Goal: Task Accomplishment & Management: Manage account settings

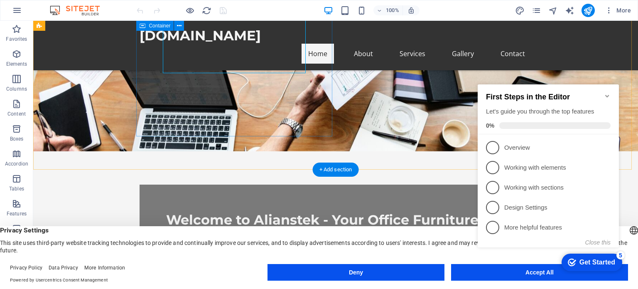
scroll to position [138, 0]
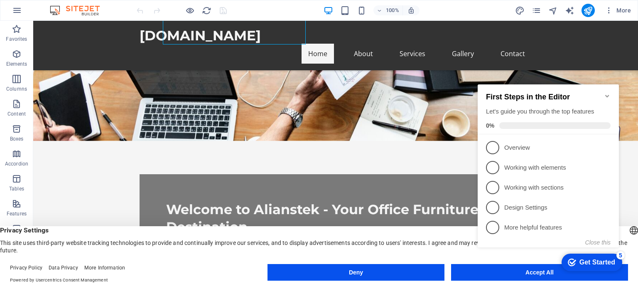
click at [608, 93] on icon "Minimize checklist" at bounding box center [607, 96] width 7 height 7
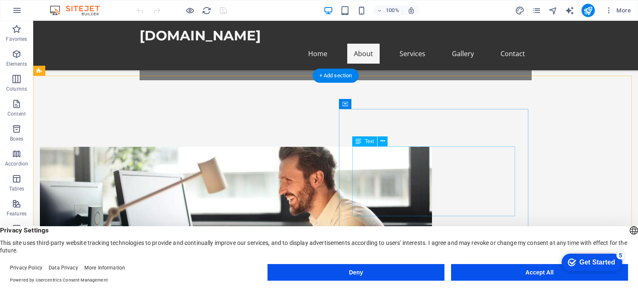
scroll to position [415, 0]
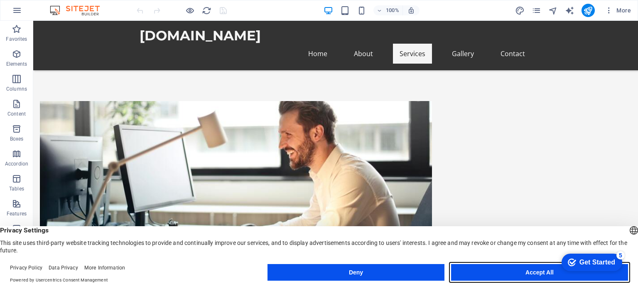
click at [510, 267] on button "Accept All" at bounding box center [539, 272] width 177 height 17
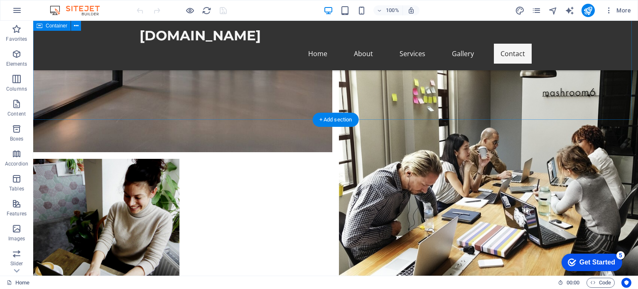
scroll to position [1717, 0]
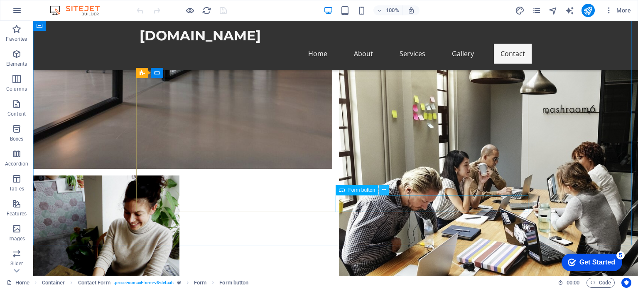
click at [386, 189] on icon at bounding box center [384, 189] width 5 height 9
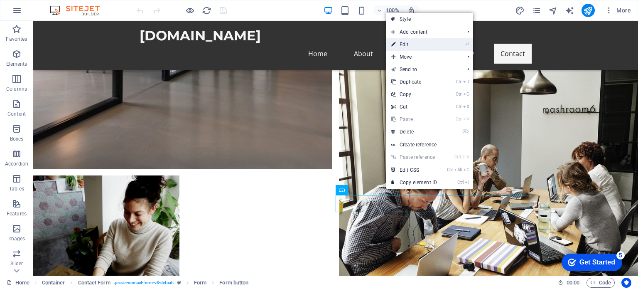
click at [417, 48] on link "⏎ Edit" at bounding box center [414, 44] width 56 height 12
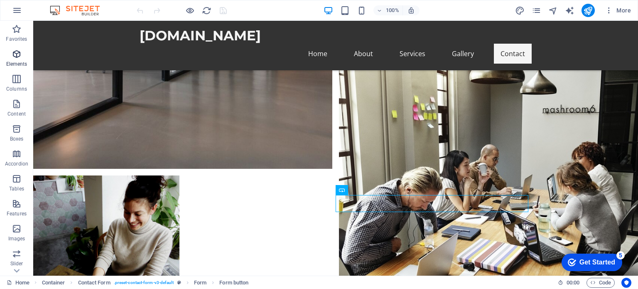
click at [17, 62] on p "Elements" at bounding box center [16, 64] width 21 height 7
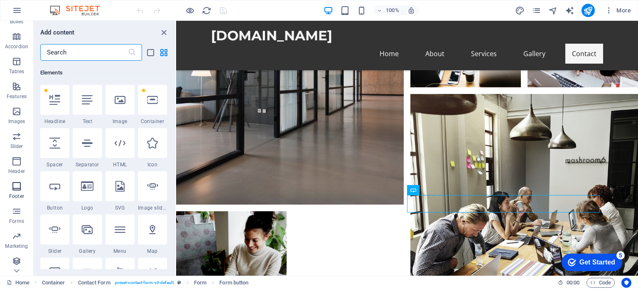
scroll to position [119, 0]
click at [537, 7] on icon "pages" at bounding box center [537, 11] width 10 height 10
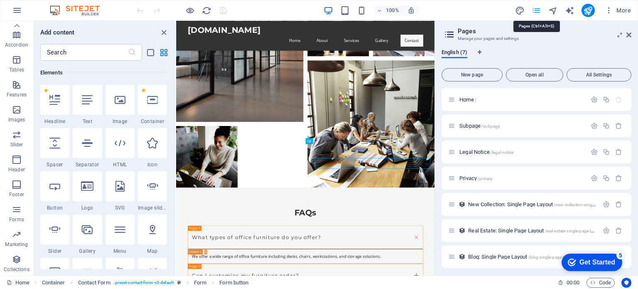
scroll to position [1555, 0]
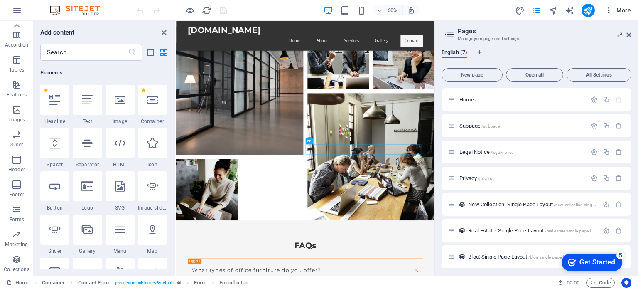
click at [623, 10] on span "More" at bounding box center [618, 10] width 26 height 8
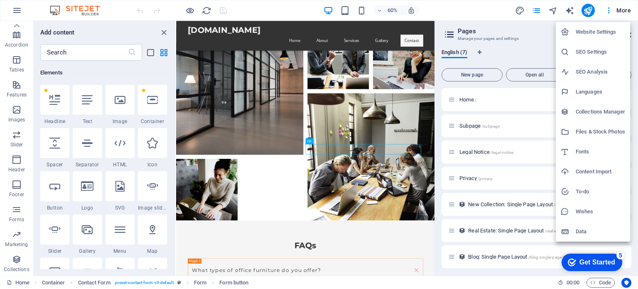
click at [591, 89] on h6 "Languages" at bounding box center [600, 92] width 49 height 10
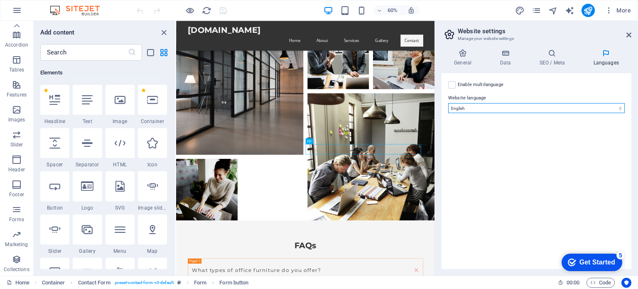
click at [477, 105] on select "Abkhazian Afar Afrikaans Akan Albanian Amharic Arabic Aragonese Armenian Assame…" at bounding box center [536, 108] width 177 height 10
select select "131"
click at [448, 103] on select "Abkhazian Afar Afrikaans Akan Albanian Amharic Arabic Aragonese Armenian Assame…" at bounding box center [536, 108] width 177 height 10
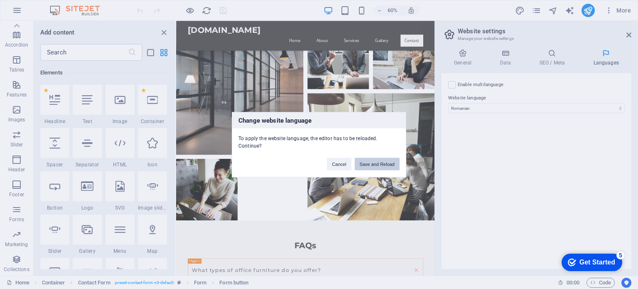
click at [379, 157] on button "Save and Reload" at bounding box center [377, 163] width 45 height 12
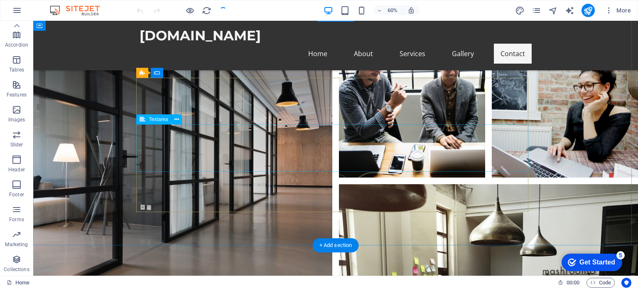
scroll to position [1717, 0]
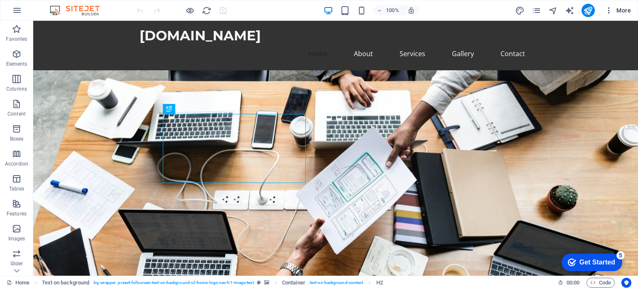
click at [627, 9] on span "More" at bounding box center [618, 10] width 26 height 8
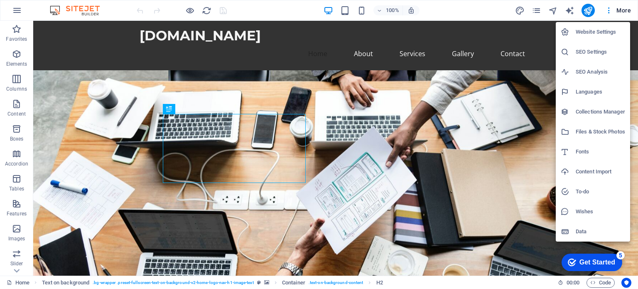
click at [598, 31] on h6 "Website Settings" at bounding box center [600, 32] width 49 height 10
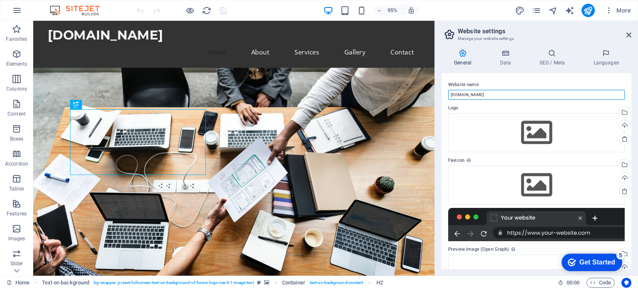
click at [486, 96] on input "[DOMAIN_NAME]" at bounding box center [536, 95] width 177 height 10
type input "a"
type input "ALIANSTEK"
click at [497, 79] on div "Website name ALIANSTEK Logo Drag files here, click to choose files or select fi…" at bounding box center [537, 171] width 190 height 196
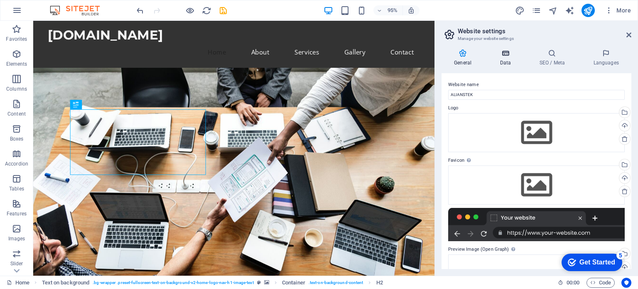
click at [506, 57] on icon at bounding box center [505, 53] width 36 height 8
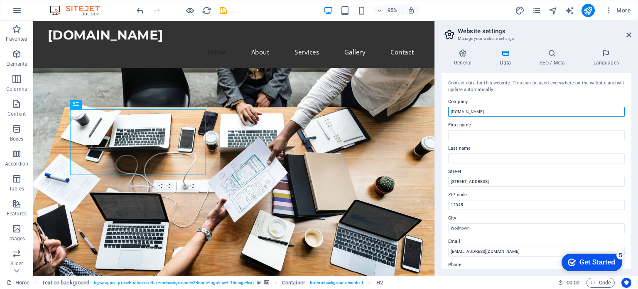
click at [483, 112] on input "[DOMAIN_NAME]" at bounding box center [536, 112] width 177 height 10
drag, startPoint x: 524, startPoint y: 133, endPoint x: 441, endPoint y: 117, distance: 83.8
click at [481, 108] on input "[DOMAIN_NAME]" at bounding box center [536, 112] width 177 height 10
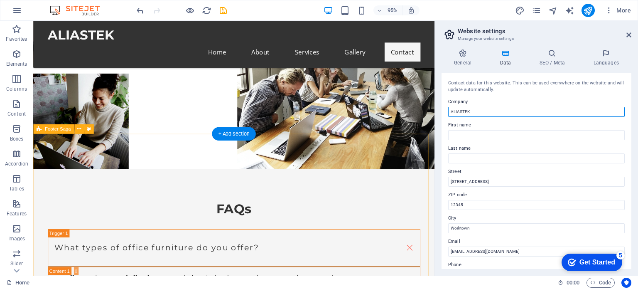
scroll to position [1705, 0]
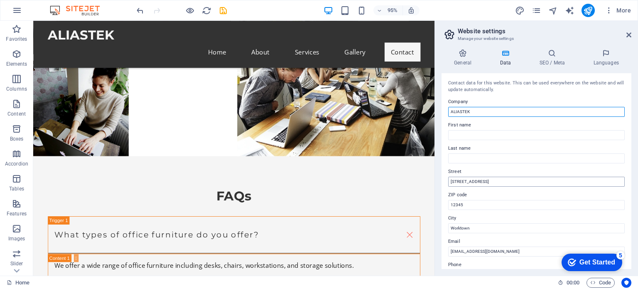
type input "ALIASTEK"
click at [485, 180] on input "[STREET_ADDRESS]" at bounding box center [536, 182] width 177 height 10
drag, startPoint x: 487, startPoint y: 182, endPoint x: 436, endPoint y: 180, distance: 50.7
click at [437, 180] on div "General Data SEO / Meta Languages Website name ALIANSTEK Logo Drag files here, …" at bounding box center [536, 158] width 203 height 233
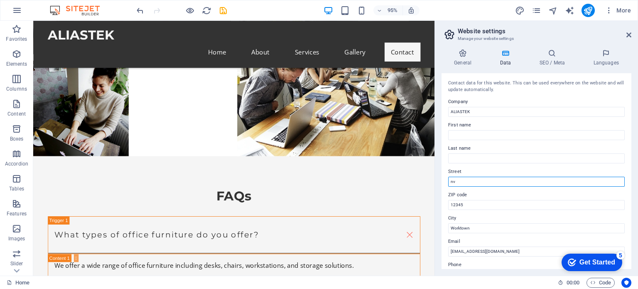
type input "n"
type input "Bv [PERSON_NAME]"
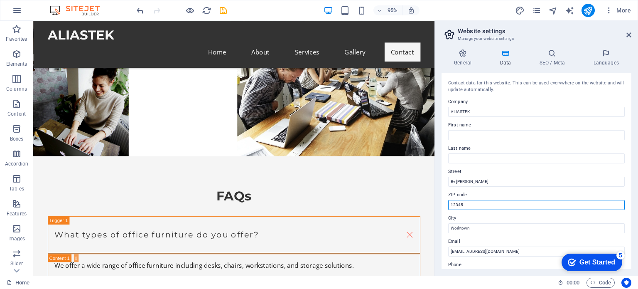
drag, startPoint x: 470, startPoint y: 206, endPoint x: 440, endPoint y: 205, distance: 30.8
click at [440, 205] on div "General Data SEO / Meta Languages Website name ALIANSTEK Logo Drag files here, …" at bounding box center [536, 158] width 203 height 233
paste input "MD-2044"
click at [483, 202] on input "MD-2044" at bounding box center [536, 205] width 177 height 10
type input "MD-2044"
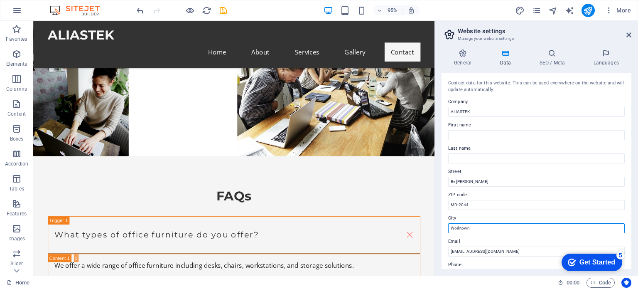
click at [479, 229] on input "Worktown" at bounding box center [536, 228] width 177 height 10
drag, startPoint x: 479, startPoint y: 229, endPoint x: 447, endPoint y: 229, distance: 32.4
click at [449, 229] on input "Worktown" at bounding box center [536, 228] width 177 height 10
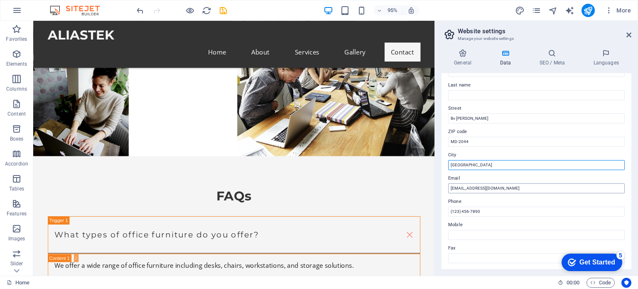
scroll to position [69, 0]
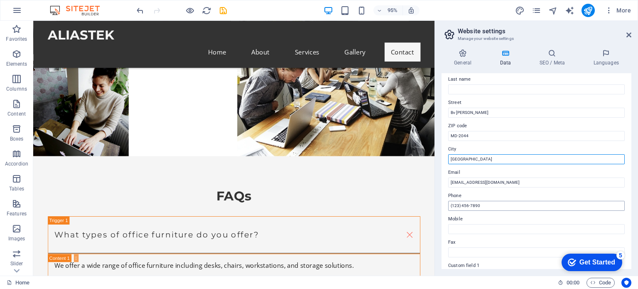
type input "[GEOGRAPHIC_DATA]"
click at [482, 206] on input "(123) 456-7890" at bounding box center [536, 206] width 177 height 10
drag, startPoint x: 515, startPoint y: 226, endPoint x: 454, endPoint y: 217, distance: 61.8
type input "-"
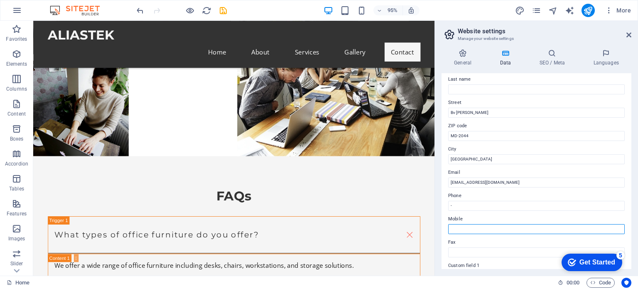
click at [460, 228] on input "Mobile" at bounding box center [536, 229] width 177 height 10
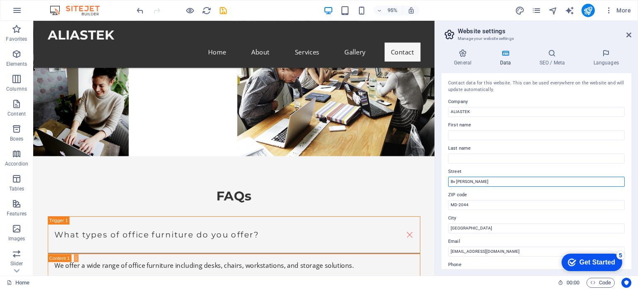
click at [494, 184] on input "Bv [PERSON_NAME]" at bounding box center [536, 182] width 177 height 10
click at [504, 182] on input "Bv [PERSON_NAME]" at bounding box center [536, 182] width 177 height 10
type input "Bv [PERSON_NAME] 11/6"
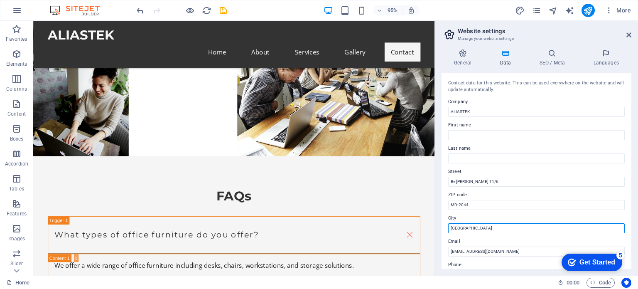
click at [480, 225] on input "Chișinău" at bounding box center [536, 228] width 177 height 10
type input "[GEOGRAPHIC_DATA], [GEOGRAPHIC_DATA]"
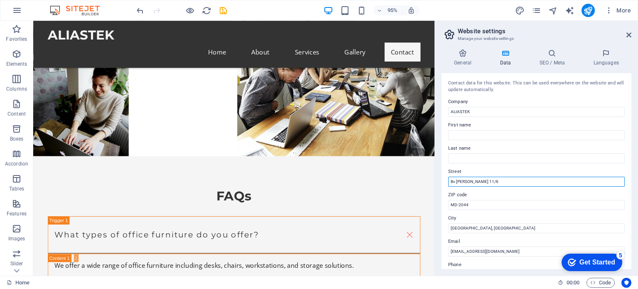
click at [452, 181] on input "Bv Mircea cel Batrîn 11/6" at bounding box center [536, 182] width 177 height 10
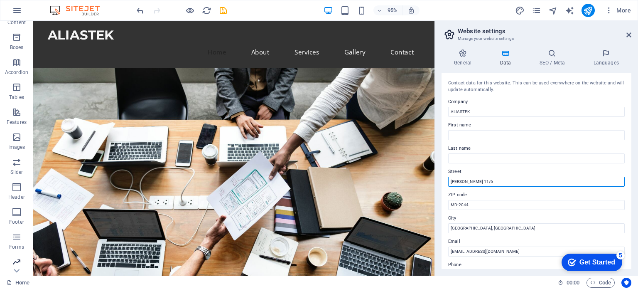
scroll to position [119, 0]
type input "[PERSON_NAME] 11/6"
click at [22, 217] on p "Forms" at bounding box center [16, 219] width 15 height 7
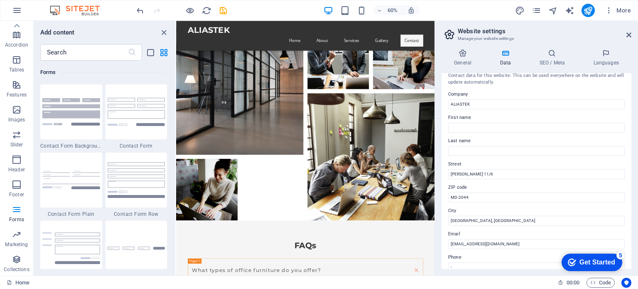
scroll to position [0, 0]
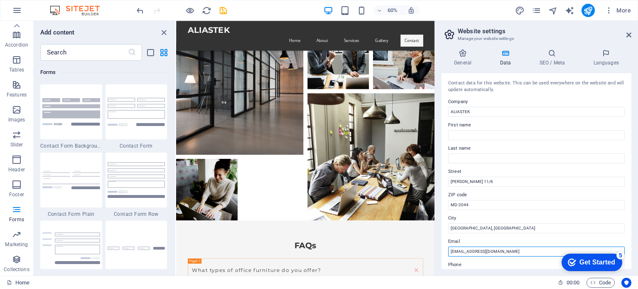
click at [464, 249] on input "[EMAIL_ADDRESS][DOMAIN_NAME]" at bounding box center [536, 251] width 177 height 10
click at [499, 251] on input "[EMAIL_ADDRESS][DOMAIN_NAME]" at bounding box center [536, 251] width 177 height 10
click at [623, 256] on div "5" at bounding box center [621, 255] width 8 height 8
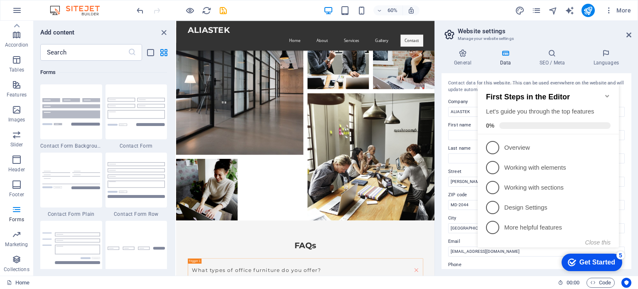
click at [623, 256] on div "5" at bounding box center [621, 255] width 8 height 8
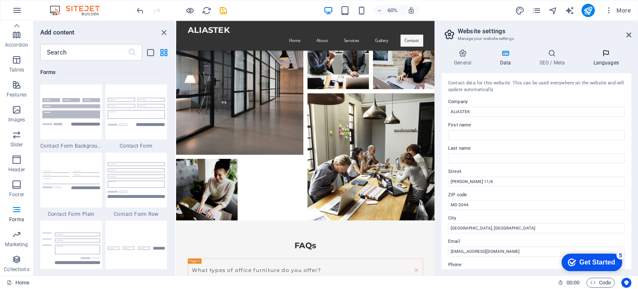
click at [606, 64] on h4 "Languages" at bounding box center [606, 57] width 51 height 17
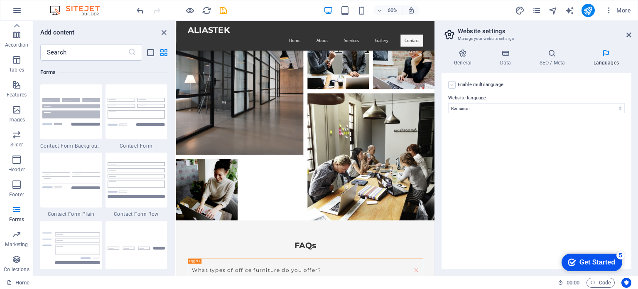
click at [452, 84] on label at bounding box center [451, 84] width 7 height 7
click at [0, 0] on input "Enable multilanguage To disable multilanguage delete all languages until only o…" at bounding box center [0, 0] width 0 height 0
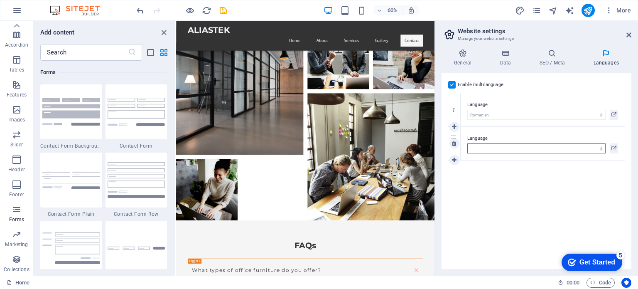
click at [502, 149] on select "Abkhazian Afar Afrikaans Akan Albanian Amharic Arabic Aragonese Armenian Assame…" at bounding box center [536, 148] width 138 height 10
select select "41"
click at [467, 143] on select "Abkhazian Afar Afrikaans Akan Albanian Amharic Arabic Aragonese Armenian Assame…" at bounding box center [536, 148] width 138 height 10
click at [594, 10] on button "publish" at bounding box center [588, 10] width 13 height 13
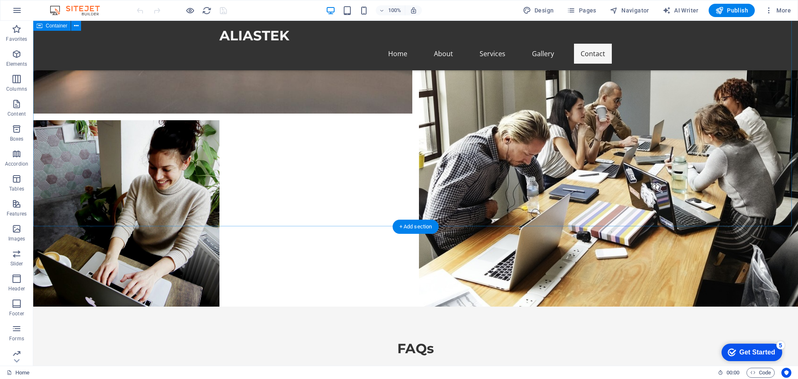
scroll to position [1800, 0]
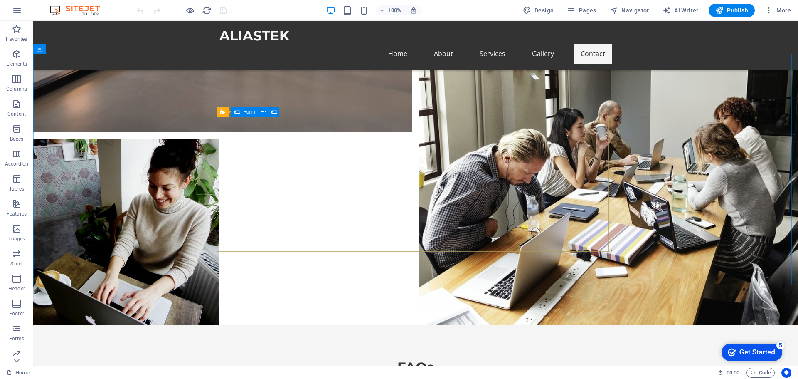
click at [245, 111] on span "Form" at bounding box center [249, 111] width 12 height 5
click at [262, 111] on icon at bounding box center [263, 112] width 5 height 9
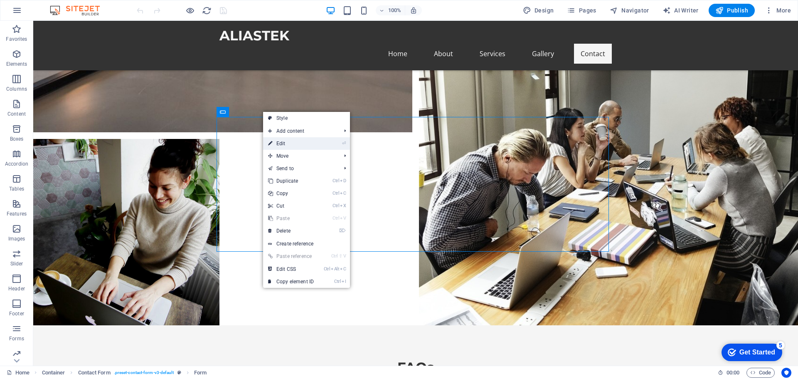
click at [281, 146] on link "⏎ Edit" at bounding box center [291, 143] width 56 height 12
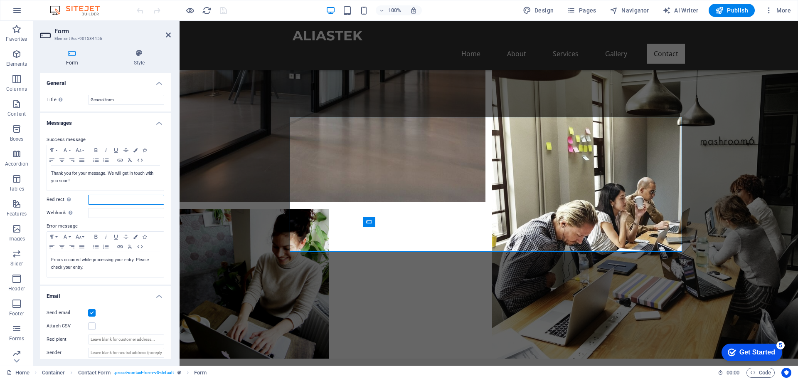
click at [126, 199] on input "Redirect Define a redirect target upon successful form submission; for example,…" at bounding box center [126, 199] width 76 height 10
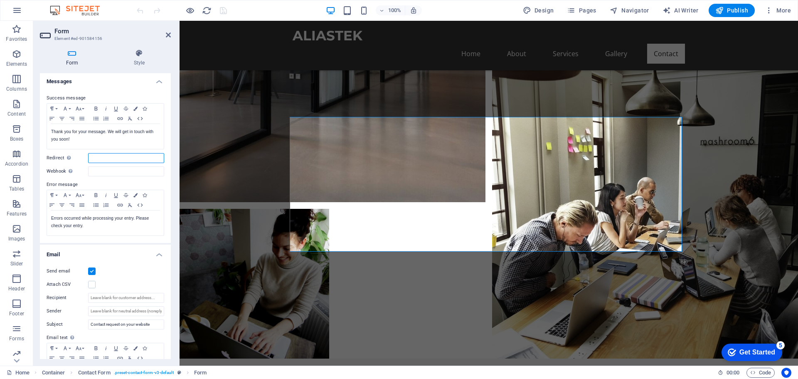
scroll to position [41, 0]
click at [106, 155] on input "Redirect Define a redirect target upon successful form submission; for example,…" at bounding box center [126, 158] width 76 height 10
type input "h"
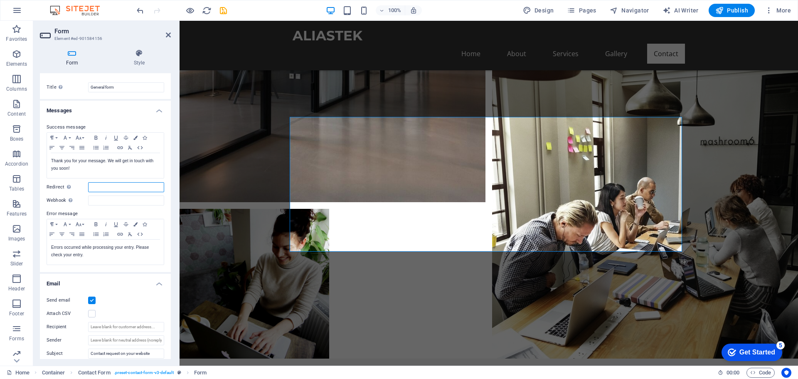
scroll to position [0, 0]
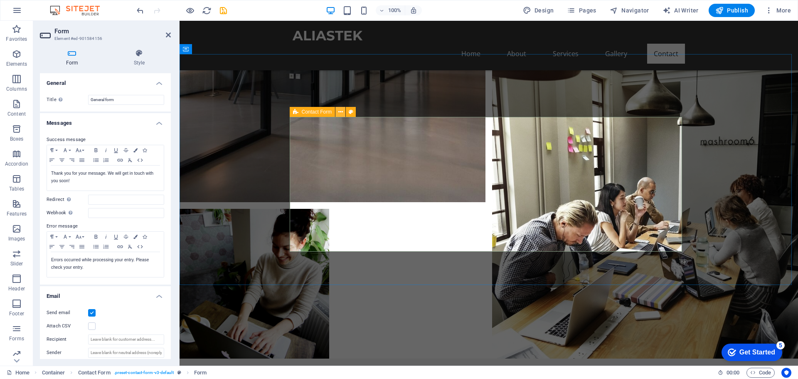
click at [342, 111] on icon at bounding box center [340, 112] width 5 height 9
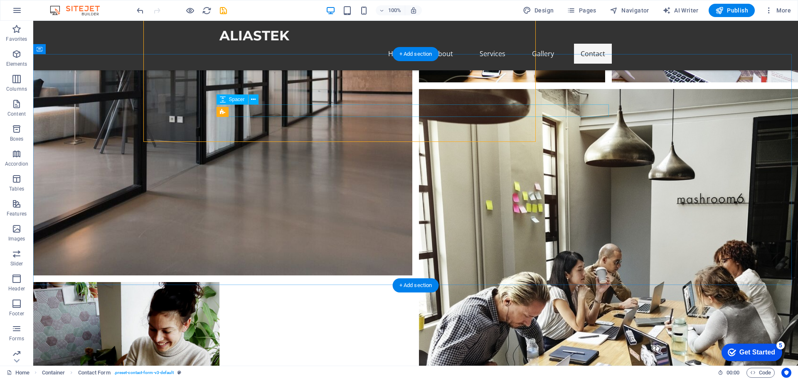
scroll to position [1800, 0]
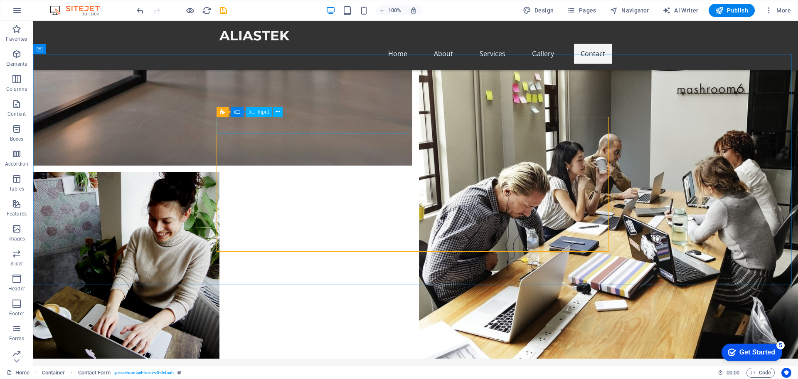
click at [257, 112] on div "Input" at bounding box center [259, 112] width 27 height 10
click at [280, 112] on button at bounding box center [278, 112] width 10 height 10
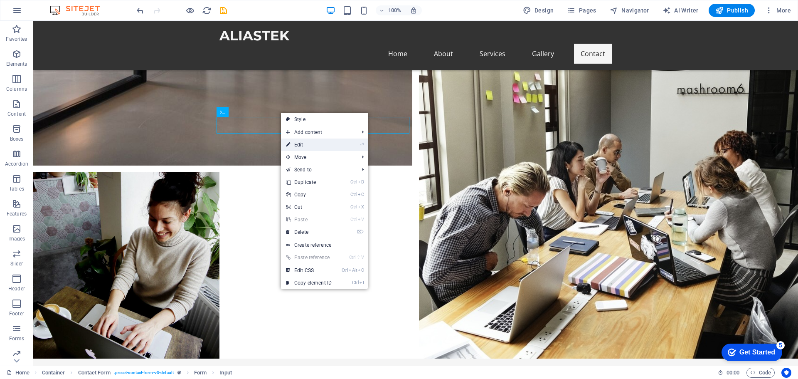
click at [320, 144] on link "⏎ Edit" at bounding box center [309, 144] width 56 height 12
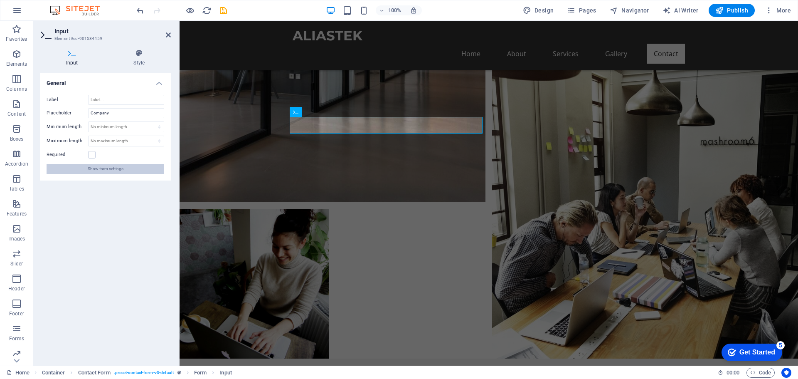
click at [112, 171] on span "Show form settings" at bounding box center [106, 169] width 36 height 10
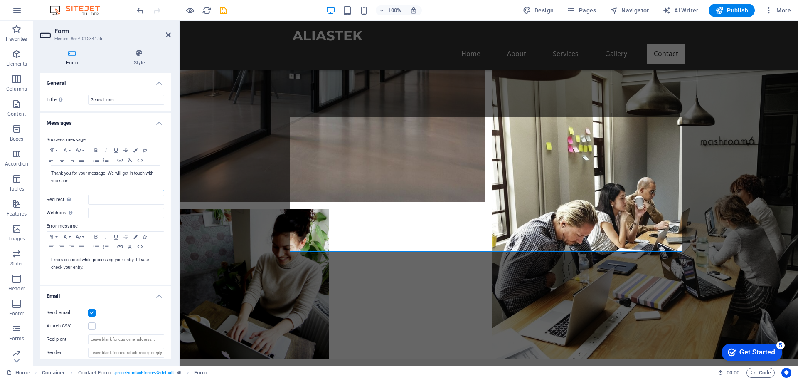
click at [68, 184] on div "Thank you for your message. We will get in touch with you soon!" at bounding box center [105, 177] width 117 height 25
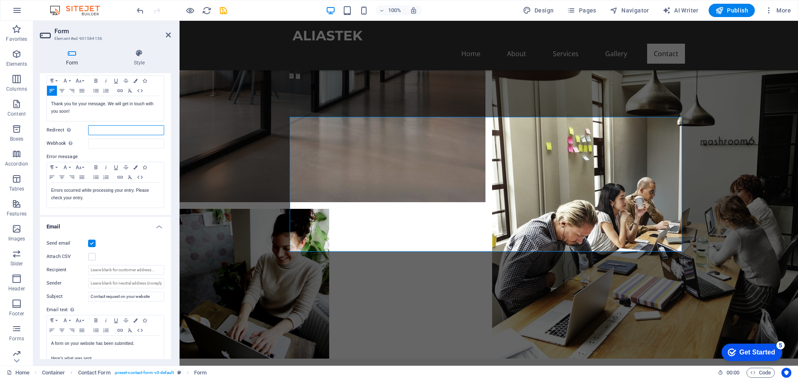
click at [96, 128] on input "Redirect Define a redirect target upon successful form submission; for example,…" at bounding box center [126, 130] width 76 height 10
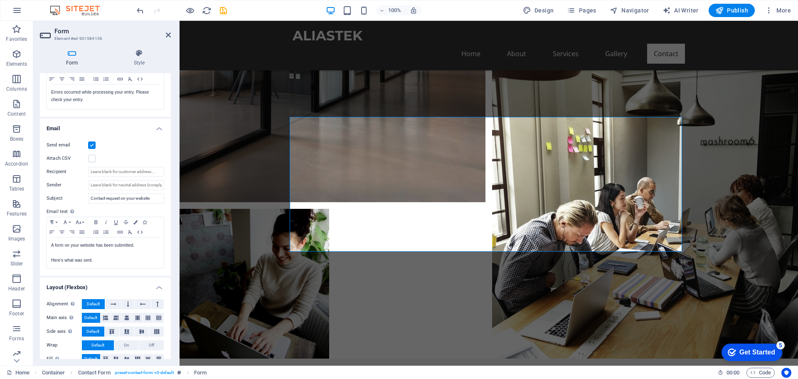
scroll to position [179, 0]
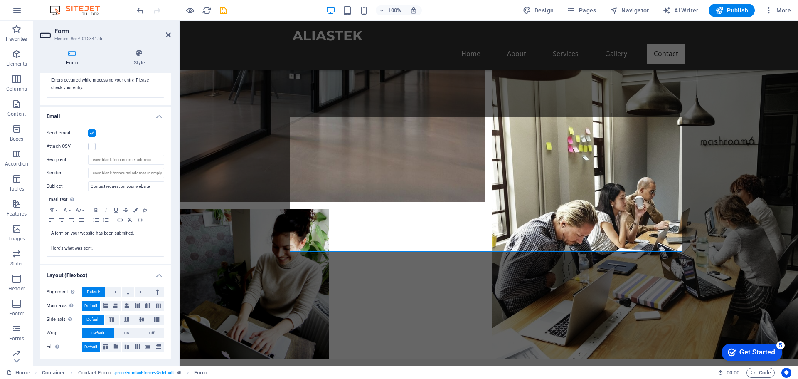
click at [92, 136] on label at bounding box center [91, 132] width 7 height 7
click at [0, 0] on input "Send email" at bounding box center [0, 0] width 0 height 0
click at [93, 132] on label at bounding box center [91, 132] width 7 height 7
click at [0, 0] on input "Send email" at bounding box center [0, 0] width 0 height 0
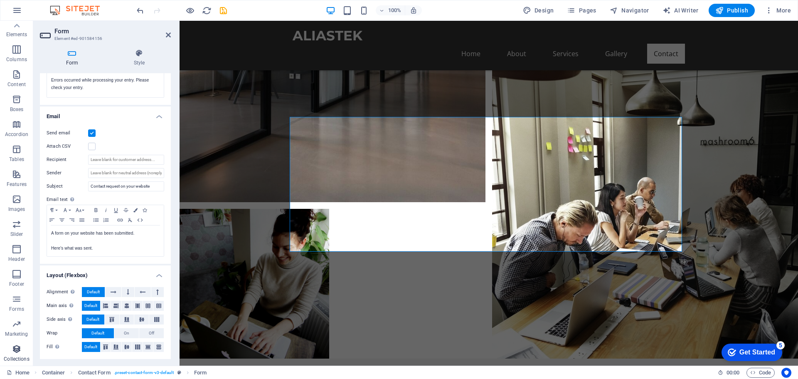
click at [18, 285] on icon "button" at bounding box center [17, 349] width 10 height 10
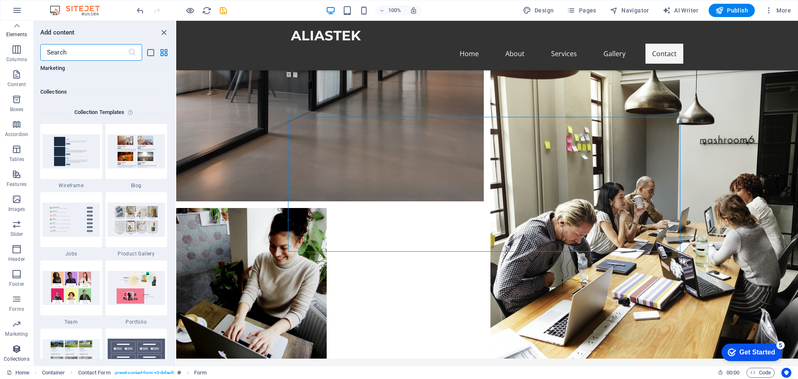
scroll to position [7606, 0]
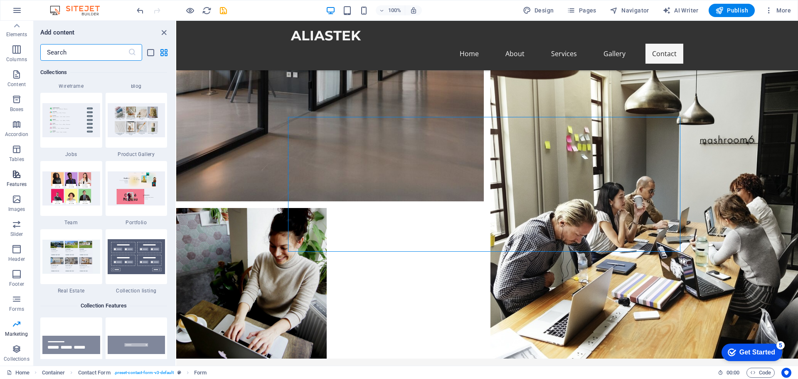
click at [13, 176] on icon "button" at bounding box center [17, 174] width 10 height 10
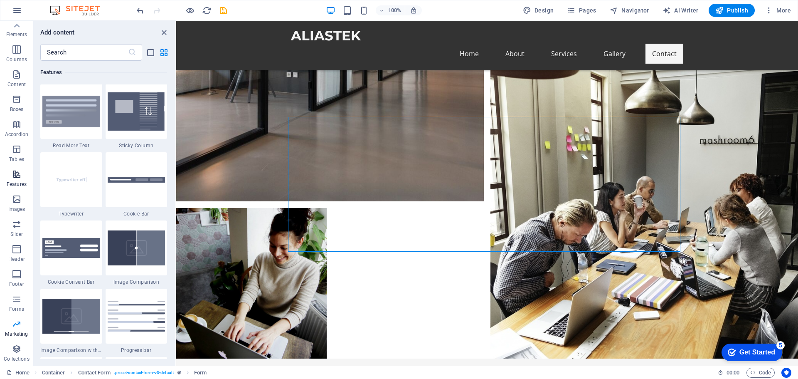
scroll to position [3239, 0]
click at [16, 152] on icon "button" at bounding box center [17, 149] width 10 height 10
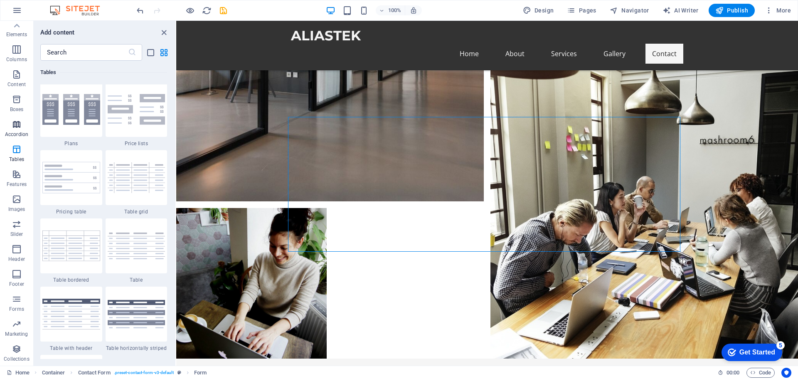
scroll to position [2878, 0]
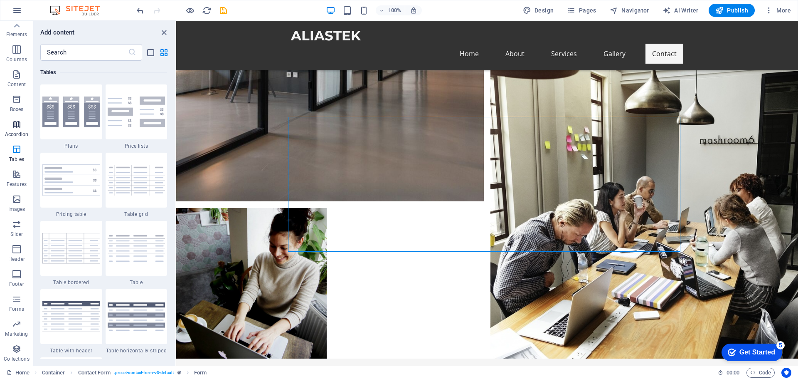
click at [16, 120] on icon "button" at bounding box center [17, 124] width 10 height 10
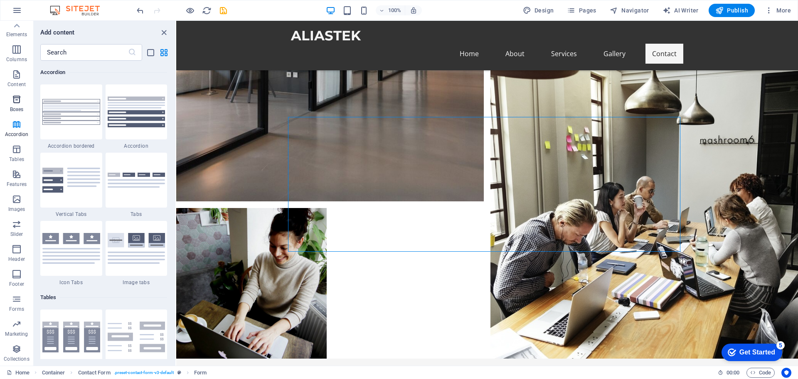
click at [17, 98] on icon "button" at bounding box center [17, 99] width 10 height 10
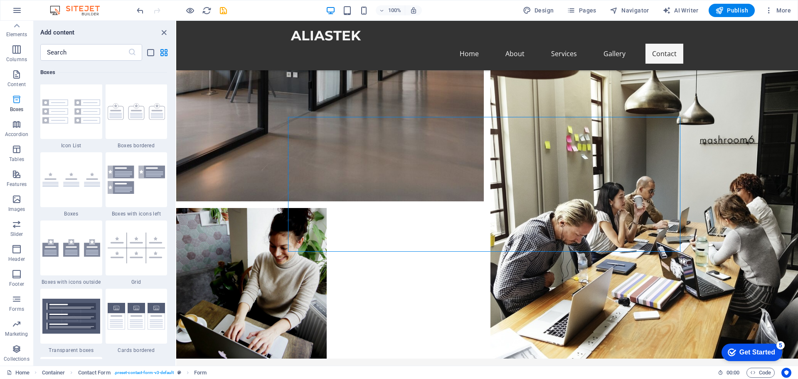
scroll to position [2292, 0]
click at [17, 77] on icon "button" at bounding box center [17, 74] width 10 height 10
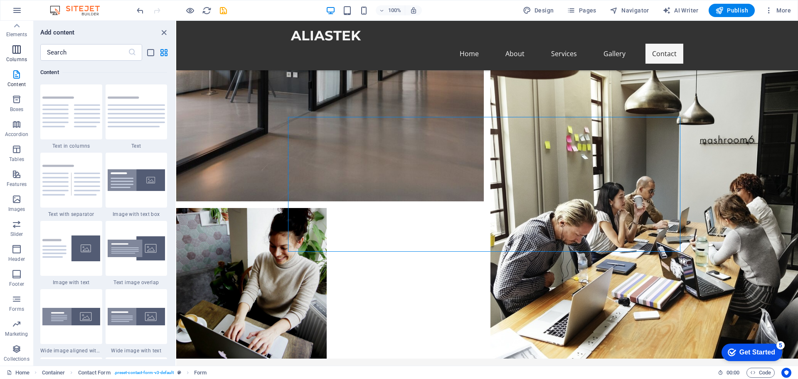
click at [16, 48] on icon "button" at bounding box center [17, 49] width 10 height 10
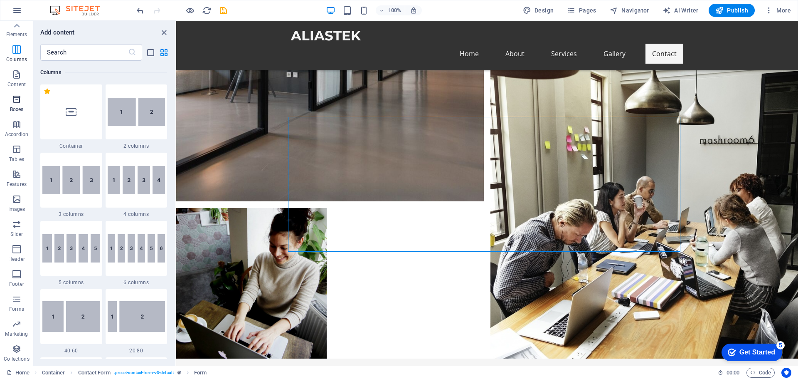
scroll to position [411, 0]
click at [15, 285] on icon "button" at bounding box center [17, 299] width 10 height 10
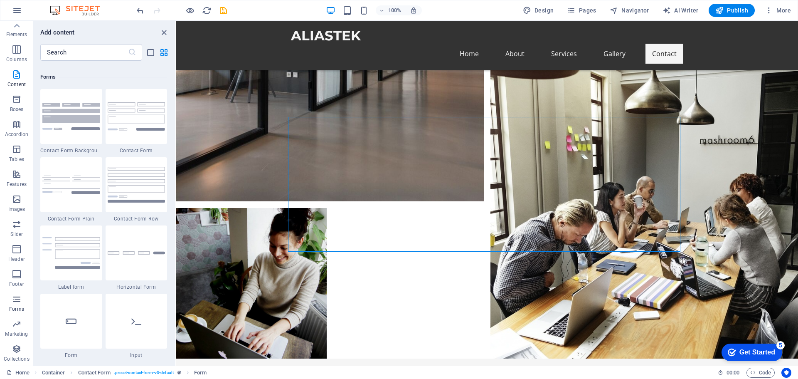
scroll to position [6066, 0]
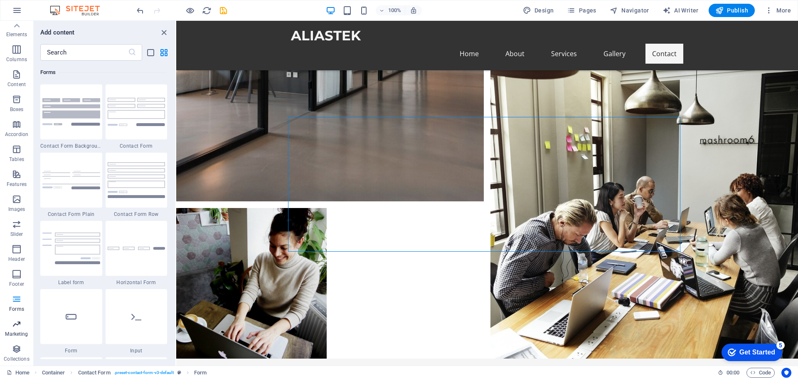
click at [20, 285] on span "Marketing" at bounding box center [16, 329] width 33 height 20
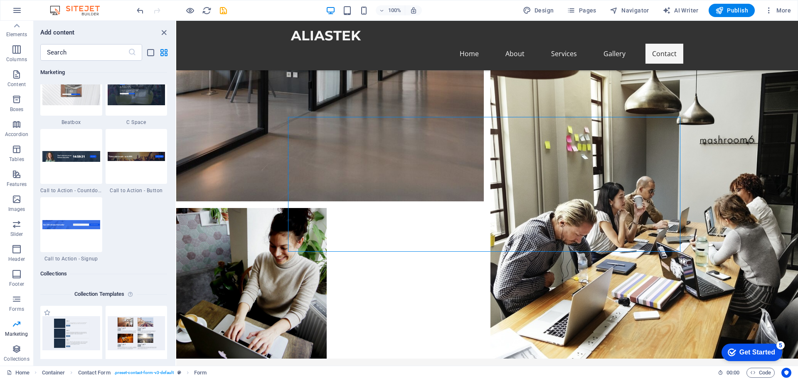
scroll to position [7460, 0]
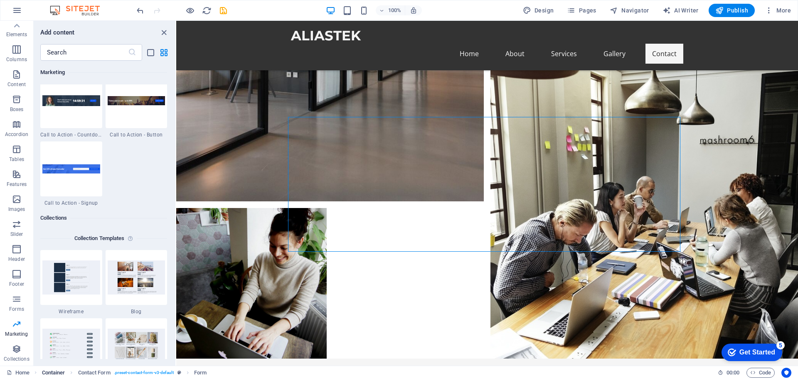
click at [56, 285] on span "Container" at bounding box center [53, 372] width 23 height 10
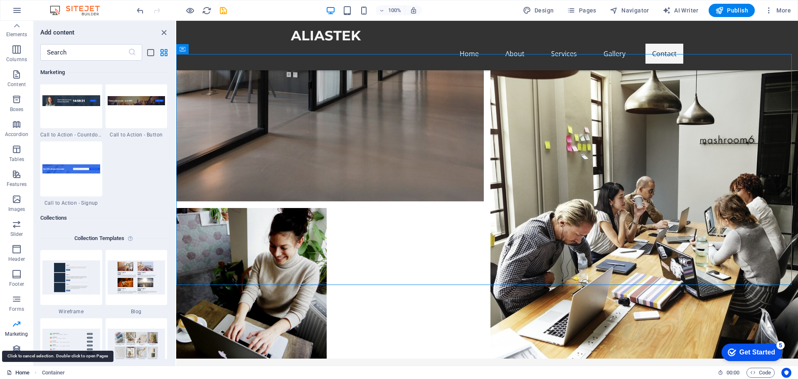
click at [29, 285] on link "Home" at bounding box center [18, 372] width 23 height 10
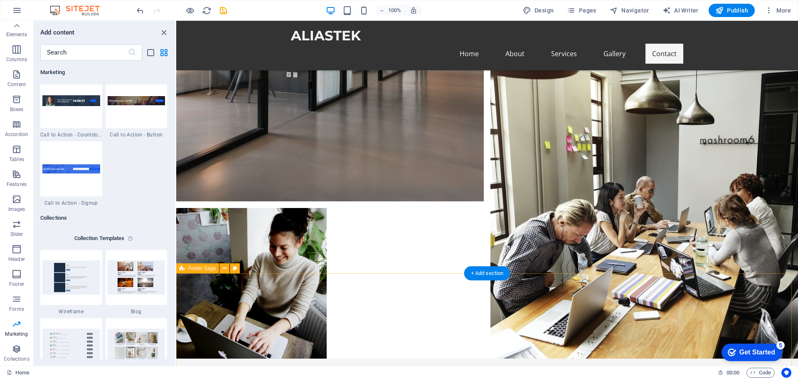
scroll to position [1782, 0]
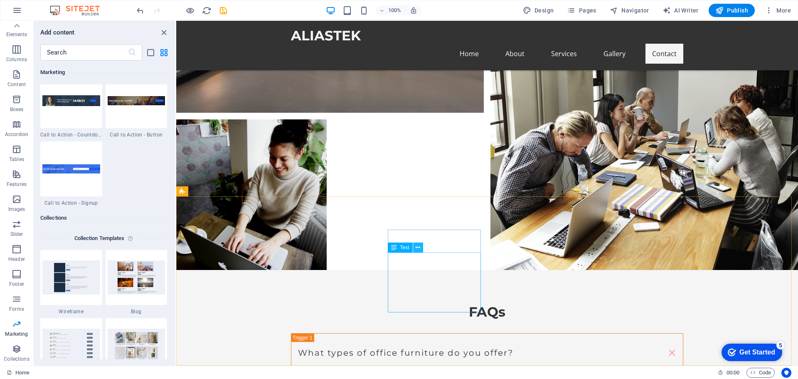
click at [418, 247] on icon at bounding box center [417, 247] width 5 height 9
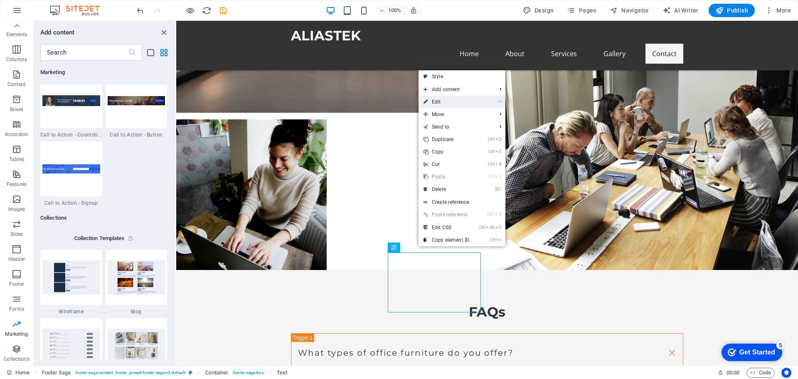
click at [438, 102] on link "⏎ Edit" at bounding box center [446, 102] width 56 height 12
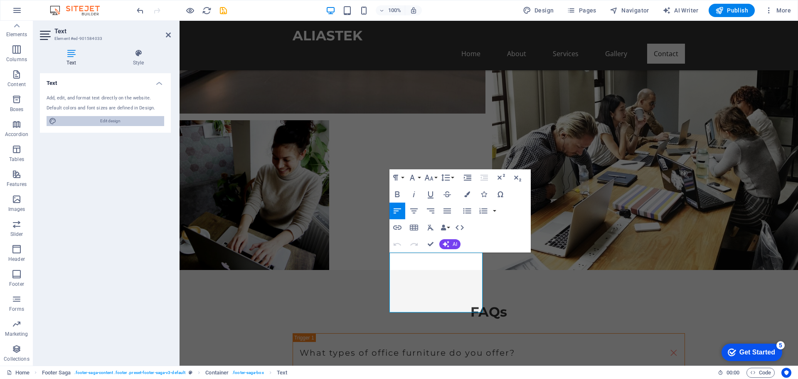
click at [113, 120] on span "Edit design" at bounding box center [110, 121] width 103 height 10
select select "px"
select select "200"
select select "px"
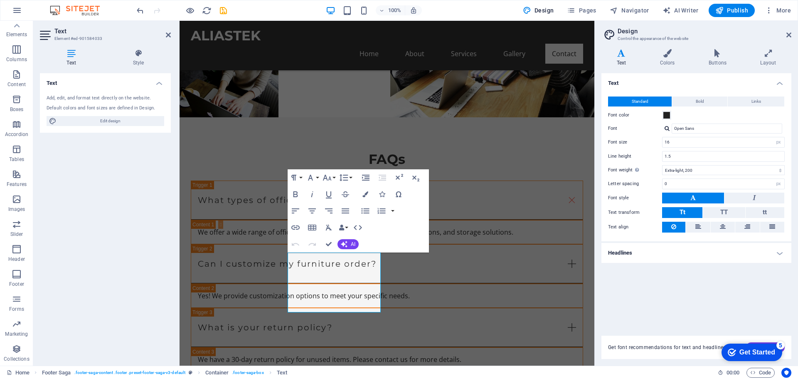
scroll to position [1627, 0]
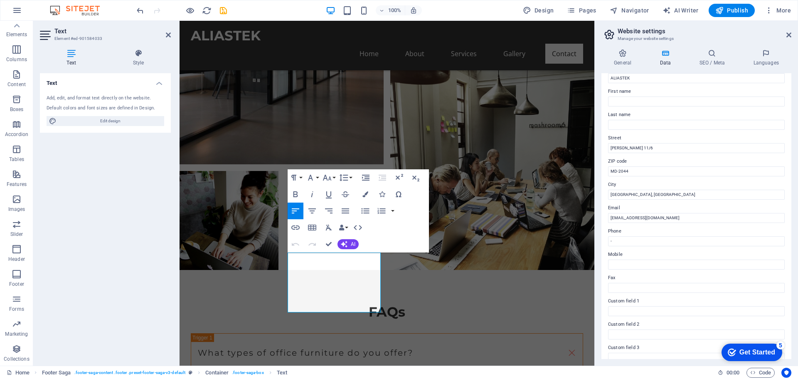
scroll to position [0, 0]
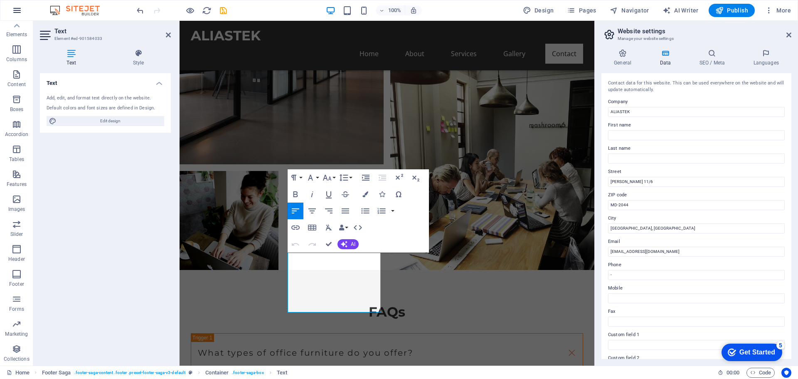
click at [15, 12] on icon "button" at bounding box center [17, 10] width 10 height 10
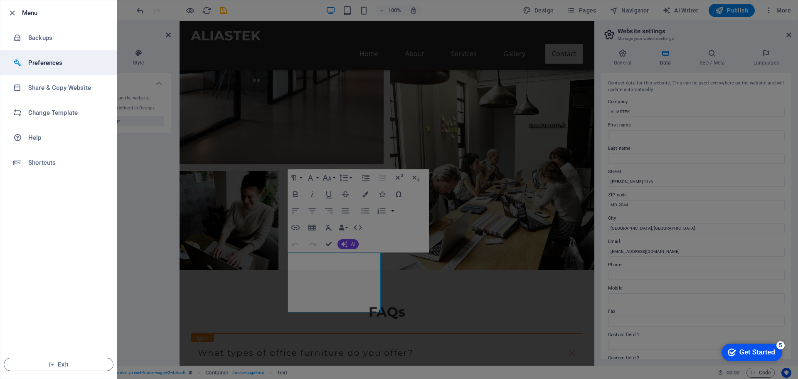
click at [57, 61] on h6 "Preferences" at bounding box center [66, 63] width 77 height 10
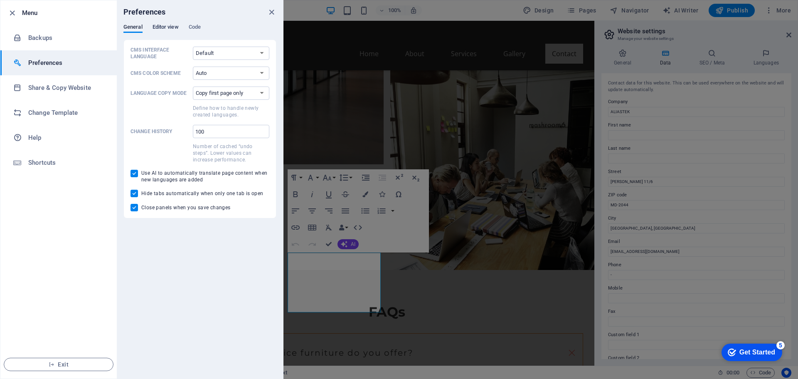
click at [162, 27] on span "Editor view" at bounding box center [165, 28] width 26 height 12
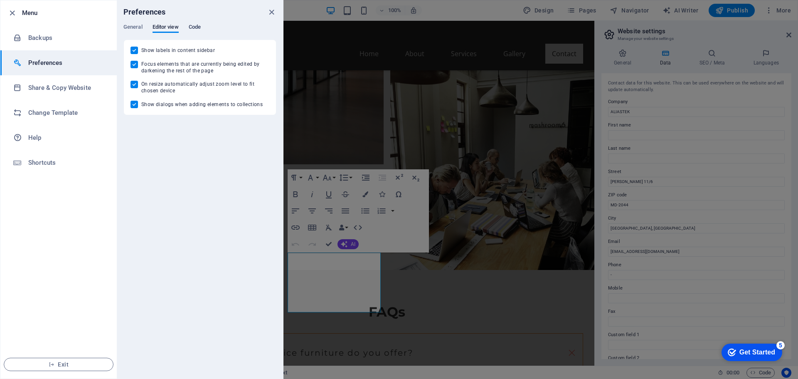
click at [195, 26] on span "Code" at bounding box center [195, 28] width 12 height 12
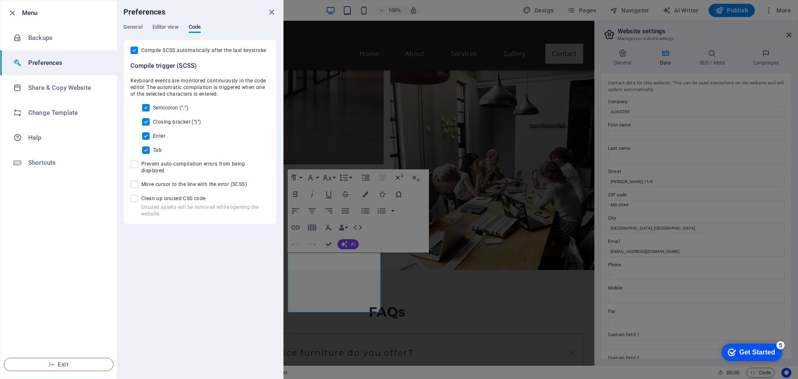
click at [134, 22] on div "Preferences" at bounding box center [200, 11] width 166 height 23
click at [134, 20] on div "Preferences" at bounding box center [200, 11] width 166 height 23
click at [135, 26] on span "General" at bounding box center [132, 28] width 19 height 12
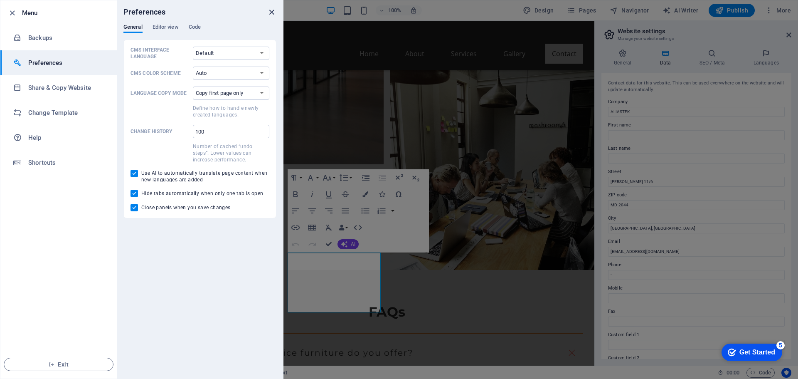
click at [268, 13] on icon "close" at bounding box center [272, 12] width 10 height 10
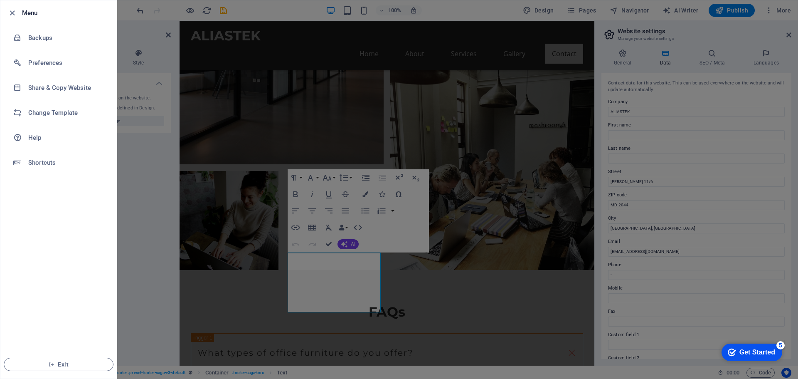
click at [132, 59] on div at bounding box center [399, 189] width 798 height 379
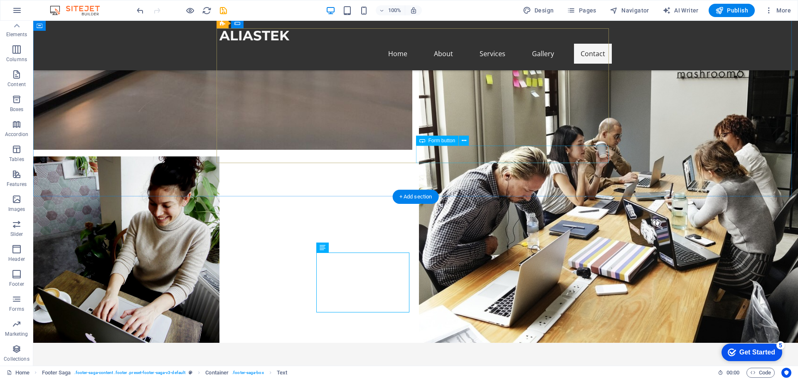
scroll to position [1750, 0]
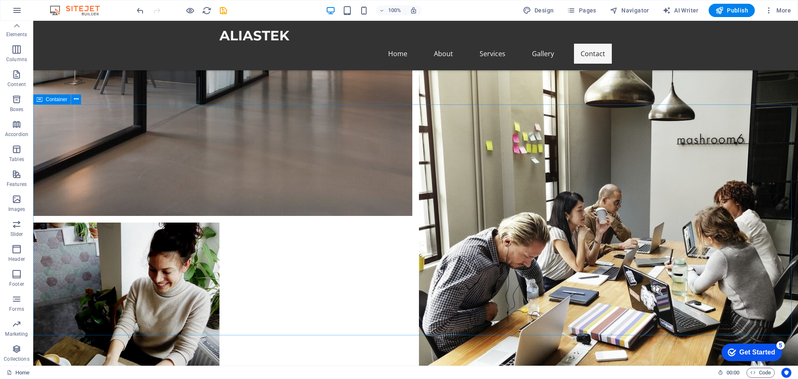
click at [47, 99] on span "Container" at bounding box center [57, 99] width 22 height 5
click at [74, 99] on icon at bounding box center [76, 99] width 5 height 9
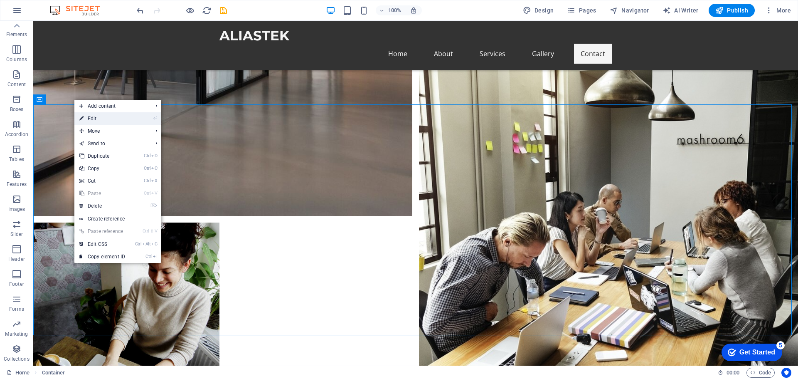
click at [109, 121] on link "⏎ Edit" at bounding box center [102, 118] width 56 height 12
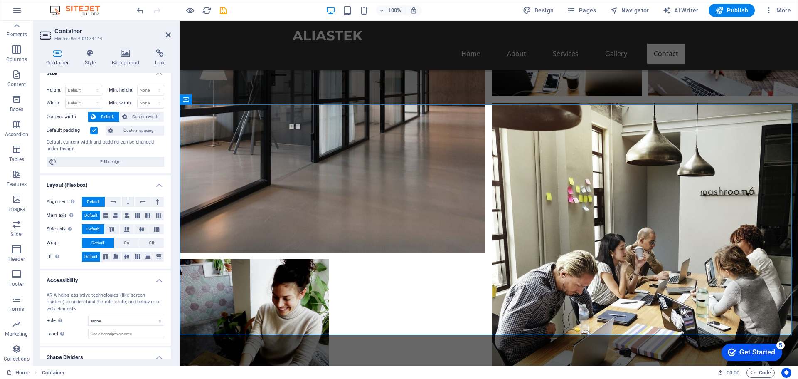
scroll to position [0, 0]
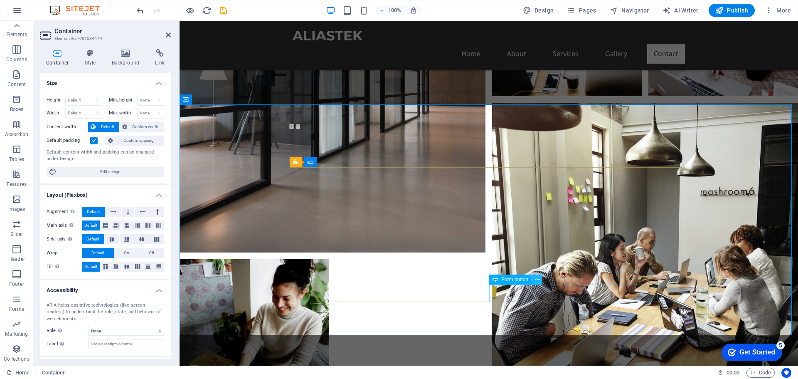
click at [438, 278] on icon at bounding box center [537, 279] width 5 height 9
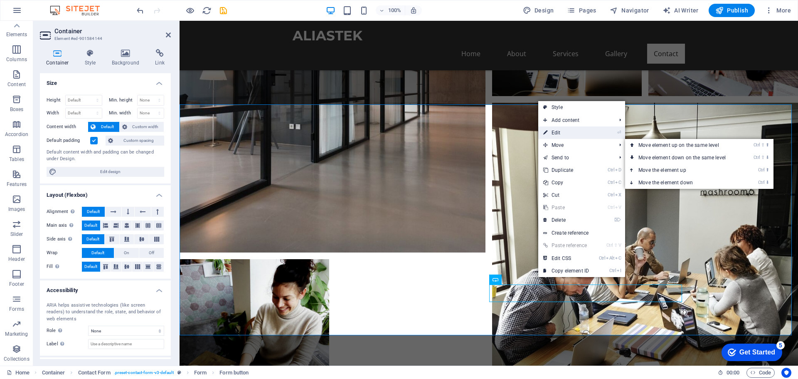
click at [438, 135] on link "⏎ Edit" at bounding box center [566, 132] width 56 height 12
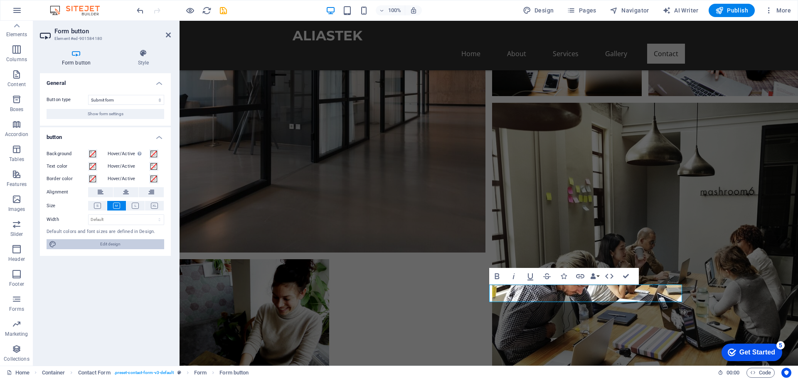
click at [99, 247] on span "Edit design" at bounding box center [110, 244] width 103 height 10
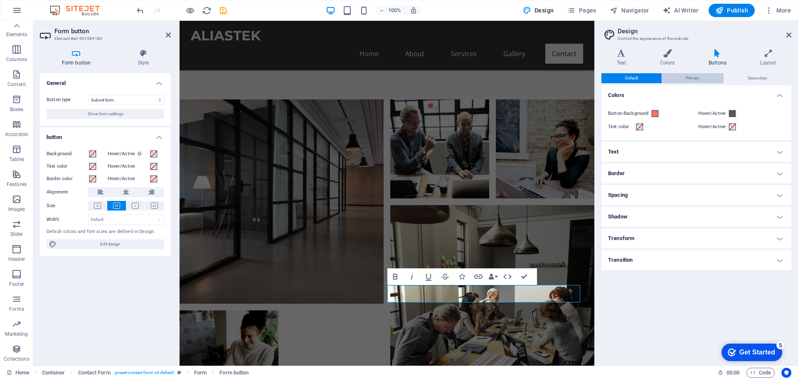
click at [438, 79] on span "Primary" at bounding box center [693, 78] width 14 height 10
click at [438, 79] on span "Secondary" at bounding box center [757, 78] width 20 height 10
click at [438, 81] on span "Default" at bounding box center [631, 78] width 13 height 10
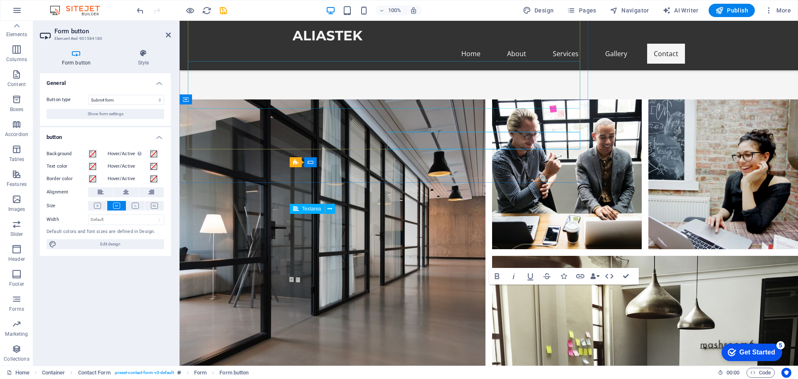
scroll to position [1640, 0]
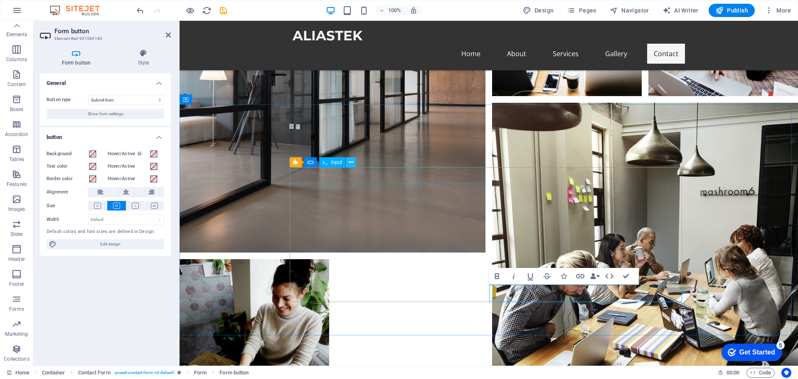
click at [351, 162] on icon at bounding box center [351, 162] width 5 height 9
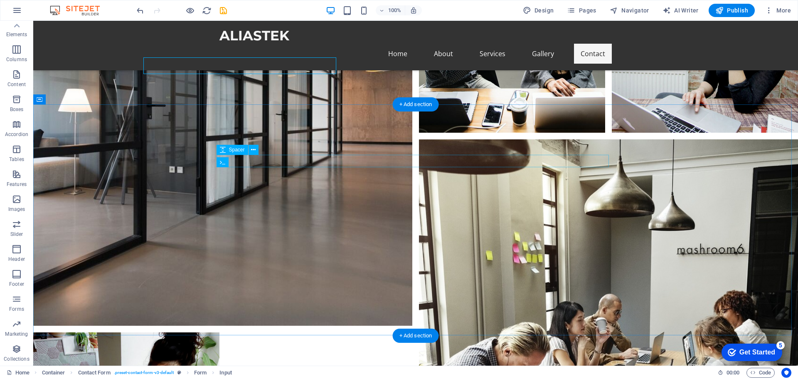
scroll to position [1750, 0]
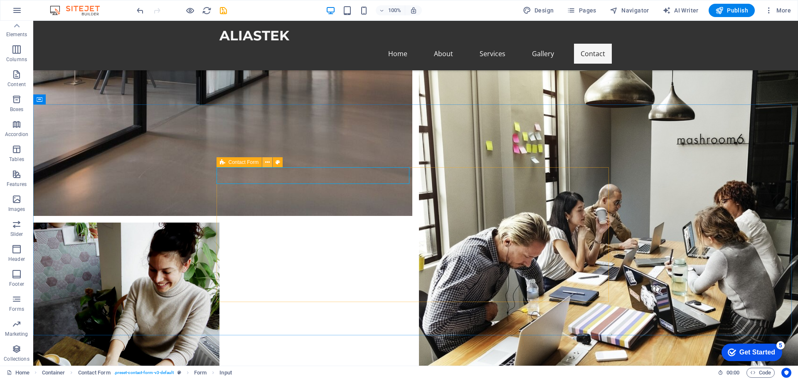
click at [267, 164] on icon at bounding box center [267, 162] width 5 height 9
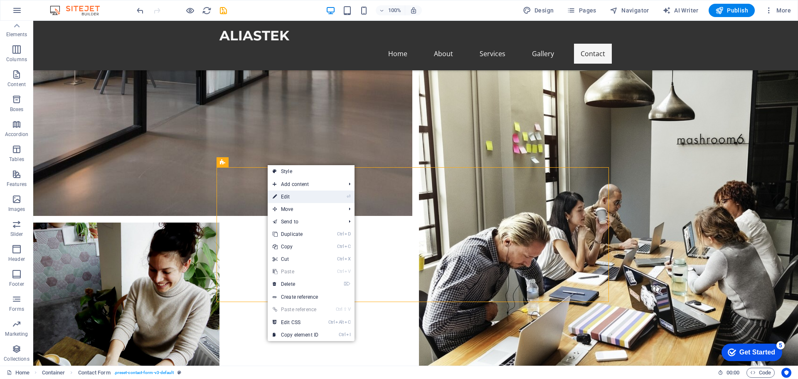
click at [320, 197] on link "⏎ Edit" at bounding box center [296, 196] width 56 height 12
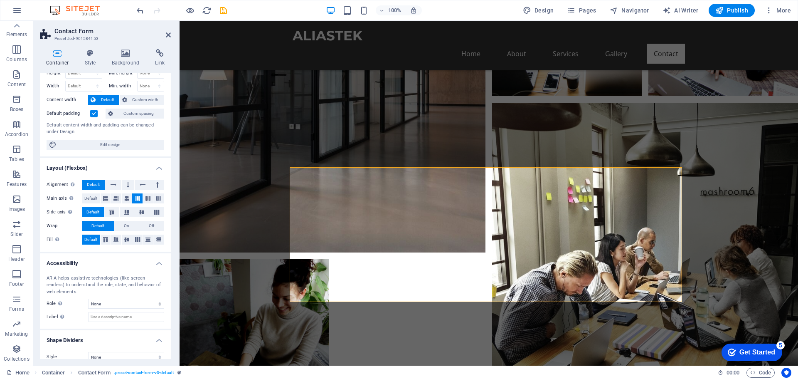
scroll to position [37, 0]
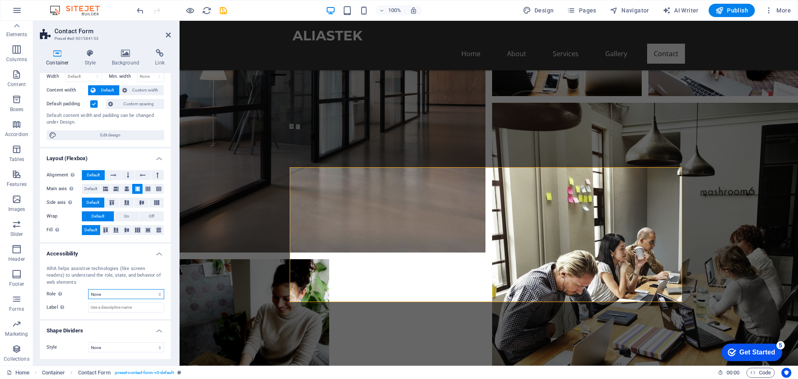
click at [130, 285] on select "None Alert Article Banner Comment Complementary Dialog Footer Header Marquee Pr…" at bounding box center [126, 294] width 76 height 10
click at [117, 285] on select "None Triangle Square Diagonal Polygon 1 Polygon 2 Zigzag Multiple Zigzags Waves…" at bounding box center [126, 347] width 76 height 10
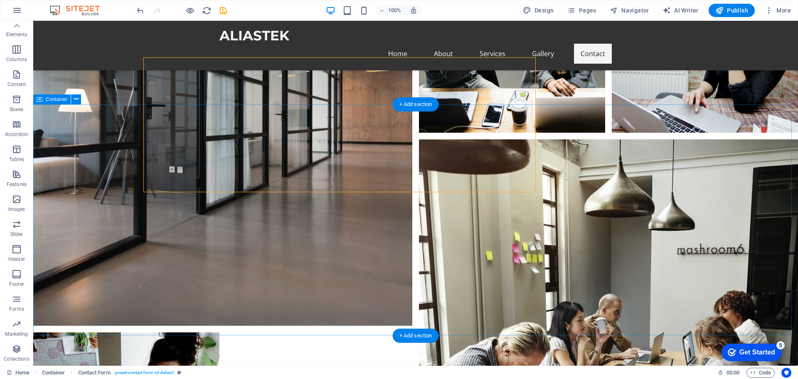
scroll to position [1750, 0]
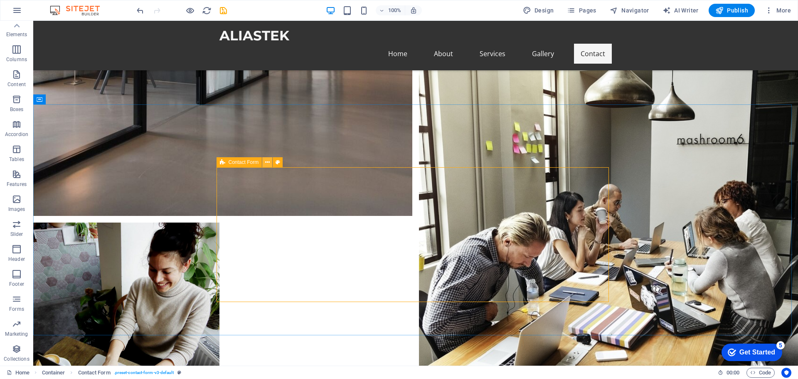
click at [268, 162] on icon at bounding box center [267, 162] width 5 height 9
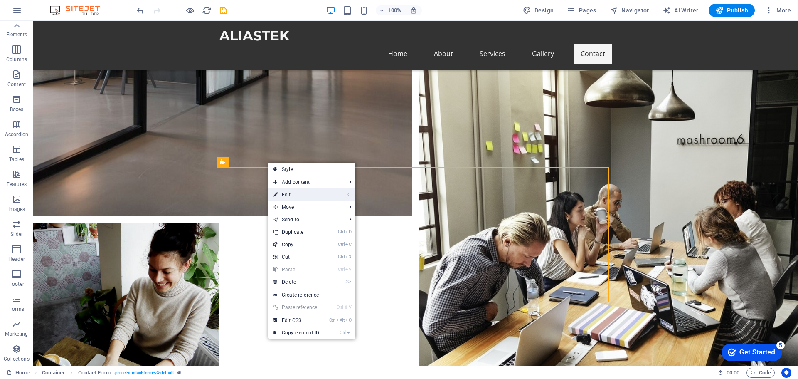
click at [291, 195] on link "⏎ Edit" at bounding box center [296, 194] width 56 height 12
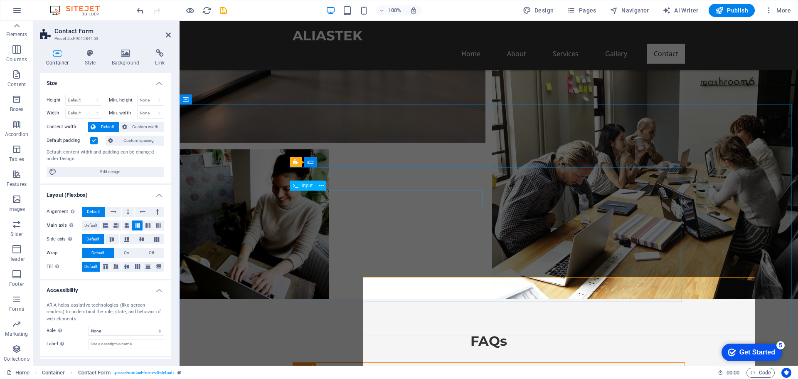
scroll to position [1640, 0]
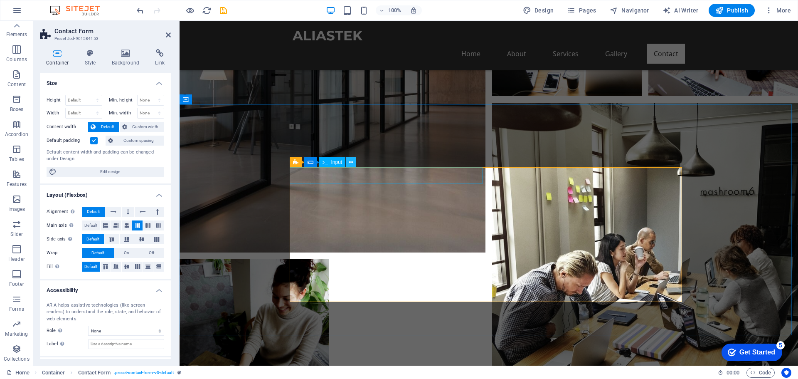
click at [349, 160] on icon at bounding box center [351, 162] width 5 height 9
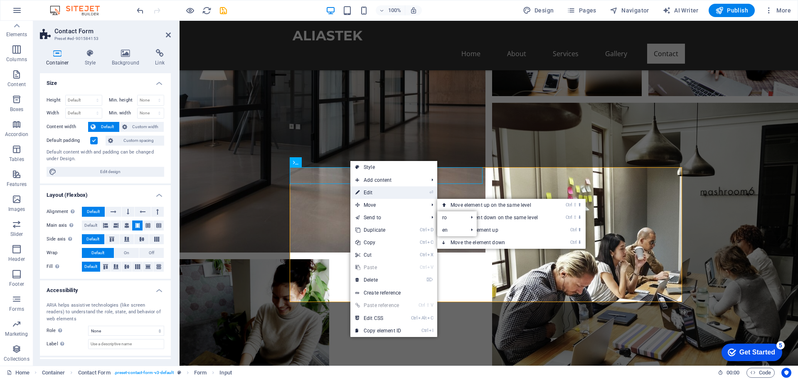
click at [380, 189] on link "⏎ Edit" at bounding box center [378, 192] width 56 height 12
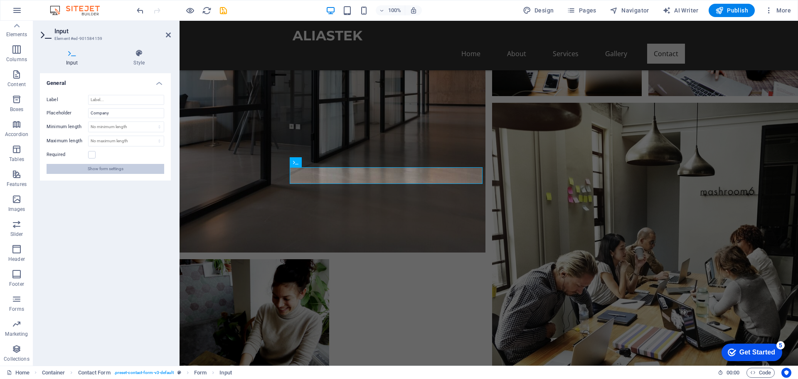
click at [85, 168] on button "Show form settings" at bounding box center [106, 169] width 118 height 10
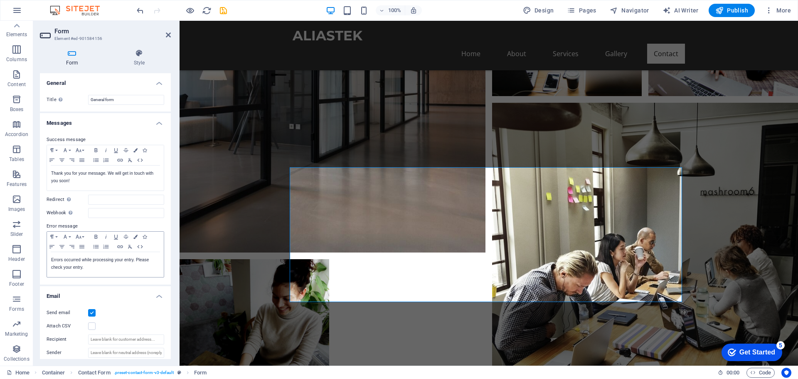
scroll to position [138, 0]
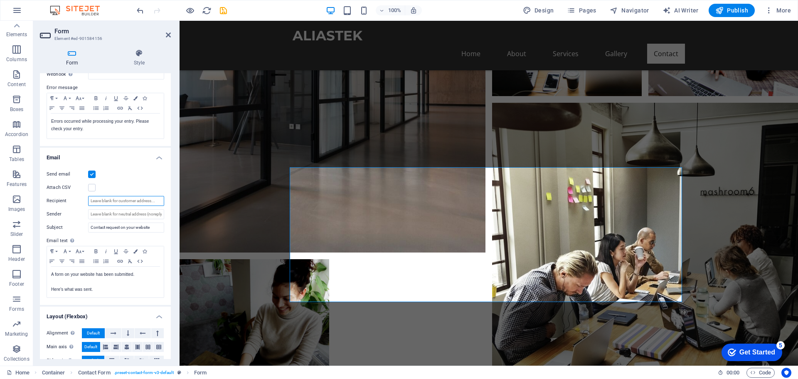
click at [100, 199] on input "Recipient" at bounding box center [126, 201] width 76 height 10
click at [99, 213] on input "Sender" at bounding box center [126, 214] width 76 height 10
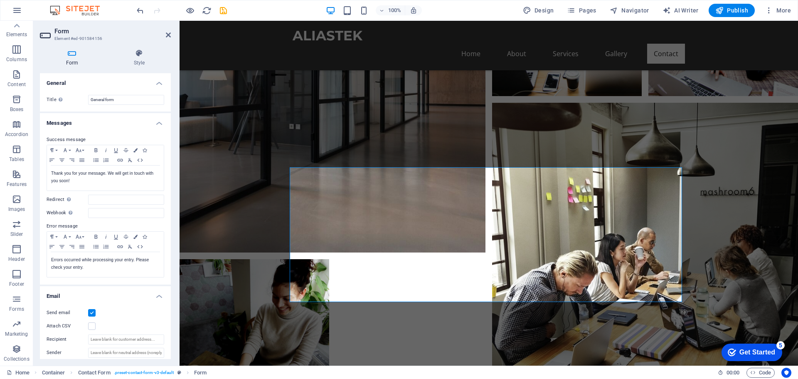
click at [108, 285] on ul "General Title Define a name for the form. General form Messages Success message…" at bounding box center [105, 305] width 131 height 465
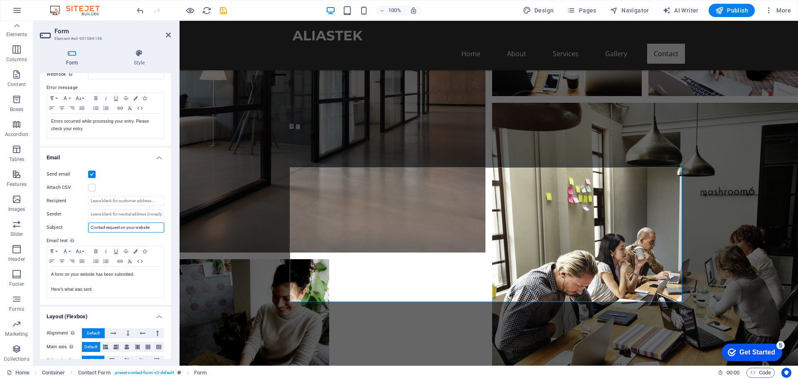
click at [118, 229] on input "Contact request on your website" at bounding box center [126, 227] width 76 height 10
click at [150, 227] on input "Contact request on your website" at bounding box center [126, 227] width 76 height 10
click at [101, 200] on input "Recipient" at bounding box center [126, 201] width 76 height 10
click at [86, 204] on label "Recipient" at bounding box center [68, 201] width 42 height 10
click at [88, 204] on input "Recipient" at bounding box center [126, 201] width 76 height 10
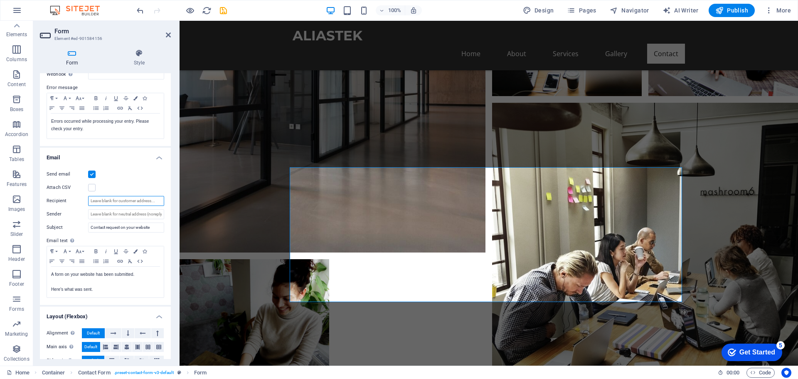
click at [98, 201] on input "Recipient" at bounding box center [126, 201] width 76 height 10
type input "e"
type input "@"
type input "e"
type input "@"
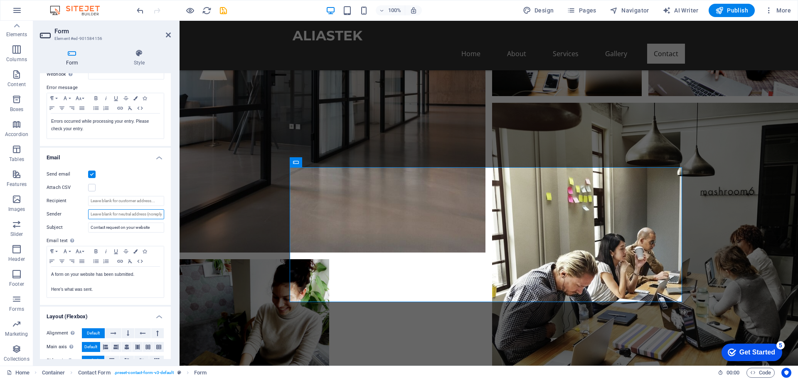
click at [119, 214] on input "Sender" at bounding box center [126, 214] width 76 height 10
click at [104, 215] on input "Sender" at bounding box center [126, 214] width 76 height 10
click at [116, 217] on input "Sender" at bounding box center [126, 214] width 76 height 10
type input "[EMAIL_ADDRESS][DOMAIN_NAME]"
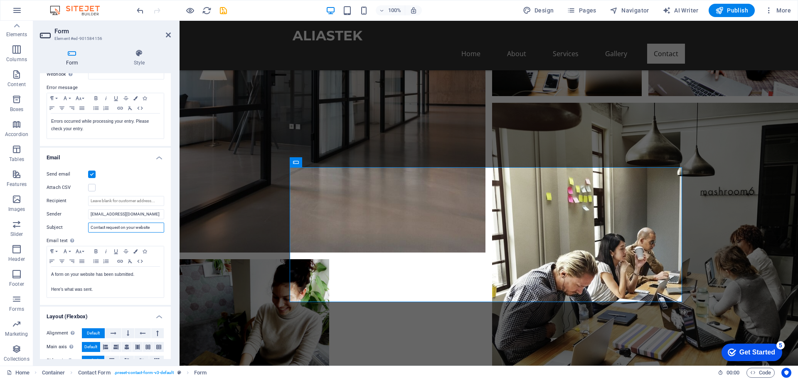
click at [113, 228] on input "Contact request on your website" at bounding box center [126, 227] width 76 height 10
drag, startPoint x: 155, startPoint y: 229, endPoint x: 64, endPoint y: 236, distance: 91.6
click at [61, 236] on div "Send email Attach CSV Recipient Sender info@alianstek.com Subject Contact reque…" at bounding box center [105, 233] width 131 height 142
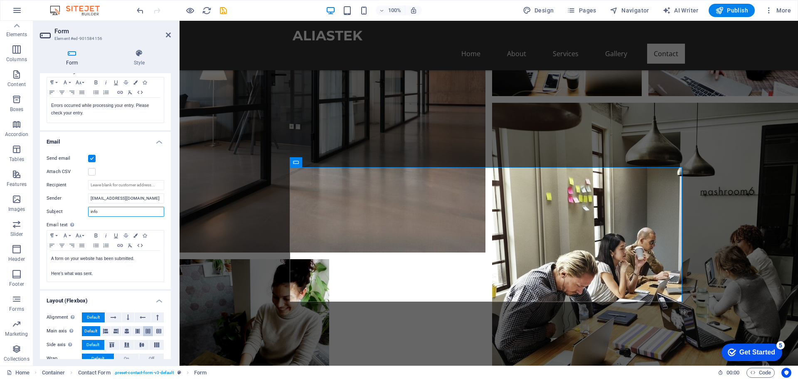
scroll to position [179, 0]
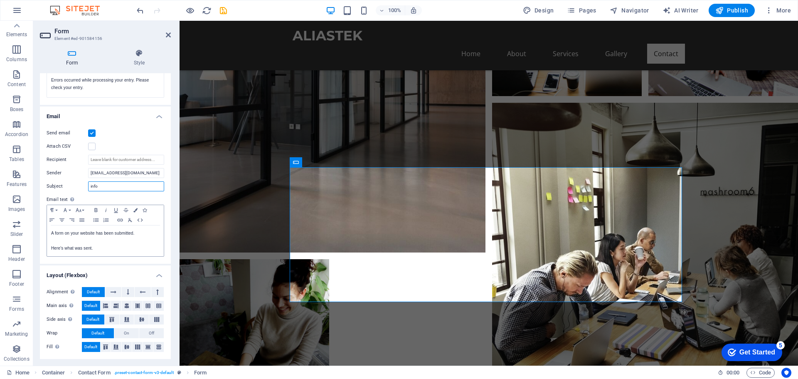
type input "info"
drag, startPoint x: 49, startPoint y: 233, endPoint x: 136, endPoint y: 228, distance: 86.6
click at [136, 228] on div "A form on your website has been submitted. Here's what was sent." at bounding box center [105, 240] width 117 height 31
click at [135, 237] on p at bounding box center [105, 240] width 108 height 7
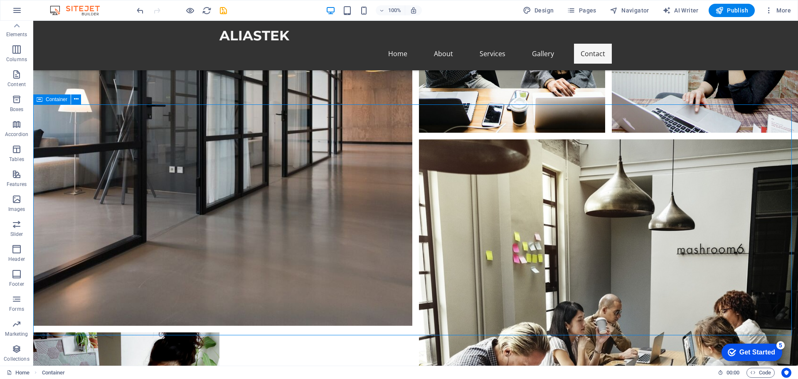
scroll to position [1750, 0]
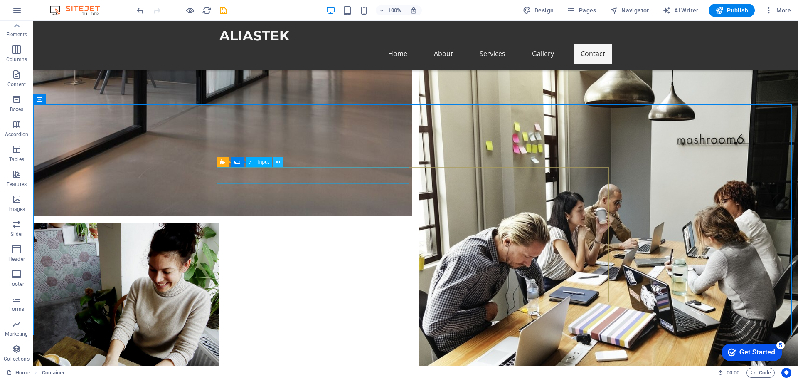
click at [279, 162] on icon at bounding box center [277, 162] width 5 height 9
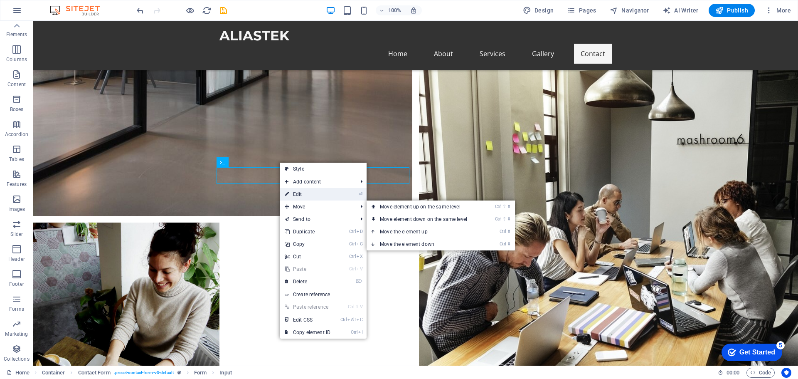
click at [312, 196] on link "⏎ Edit" at bounding box center [308, 194] width 56 height 12
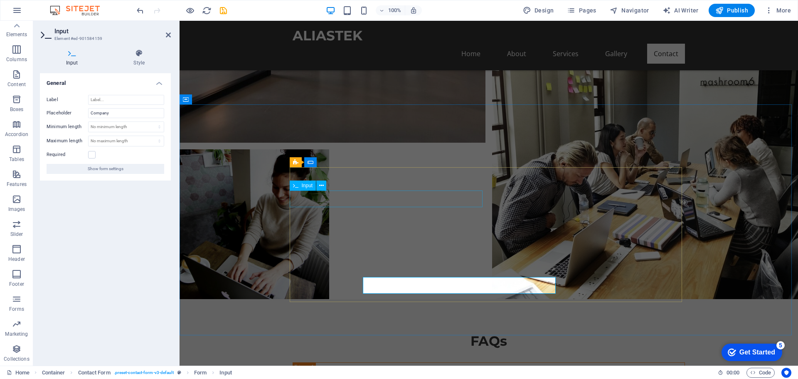
scroll to position [1640, 0]
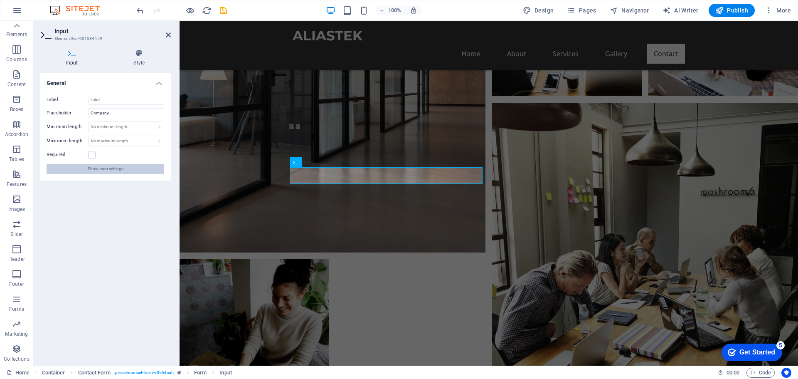
click at [107, 167] on span "Show form settings" at bounding box center [106, 169] width 36 height 10
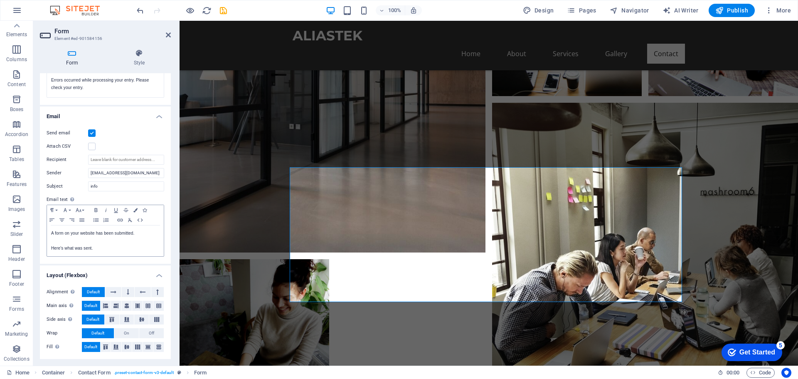
scroll to position [110, 0]
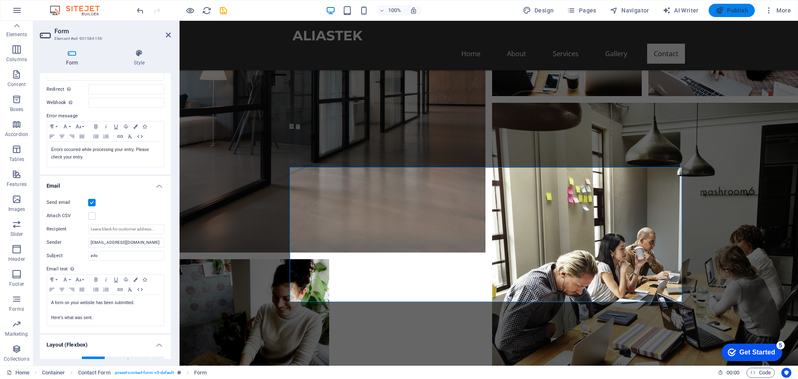
click at [438, 12] on span "Publish" at bounding box center [731, 10] width 33 height 8
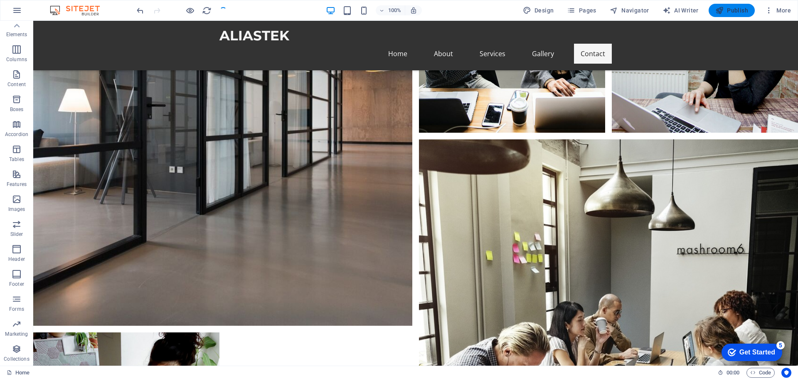
scroll to position [1750, 0]
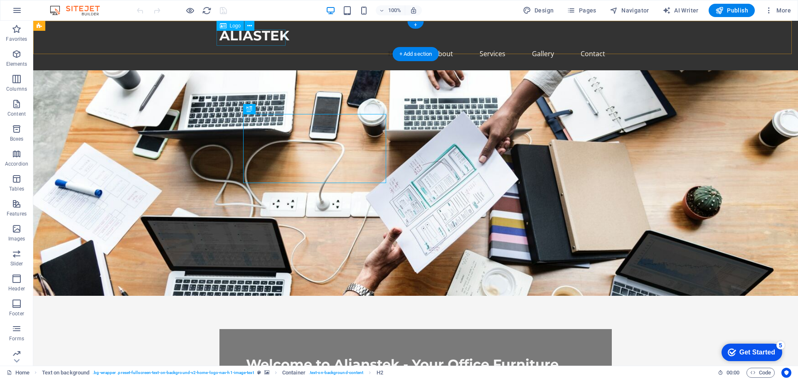
click at [258, 38] on div "ALIASTEK" at bounding box center [415, 35] width 392 height 16
click at [250, 25] on icon at bounding box center [249, 26] width 5 height 9
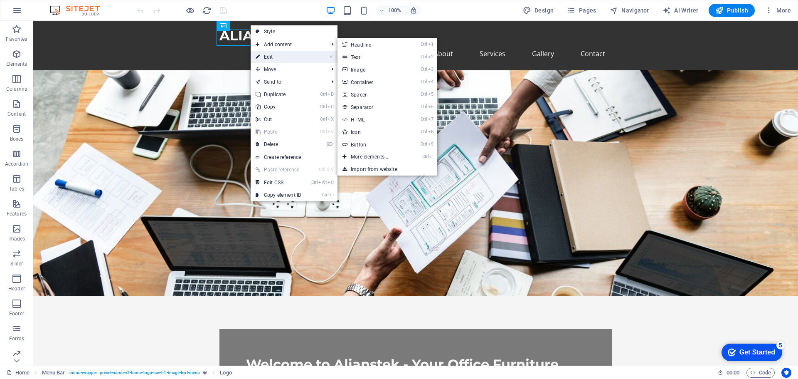
drag, startPoint x: 282, startPoint y: 53, endPoint x: 268, endPoint y: 92, distance: 40.9
click at [282, 53] on link "⏎ Edit" at bounding box center [279, 57] width 56 height 12
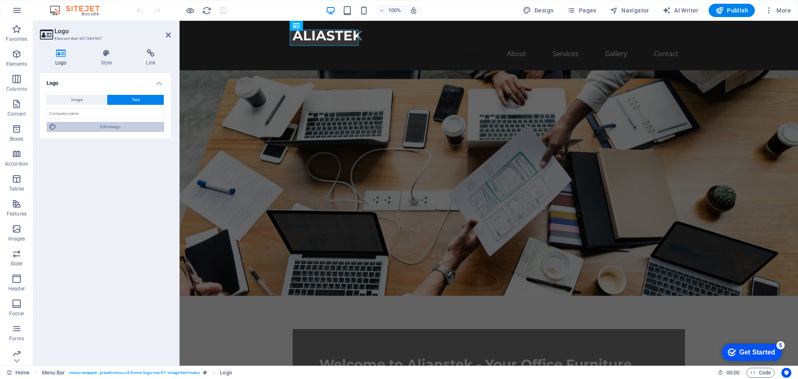
drag, startPoint x: 116, startPoint y: 127, endPoint x: 365, endPoint y: 167, distance: 252.2
click at [116, 127] on span "Edit design" at bounding box center [110, 127] width 103 height 10
select select "rem"
select select "700"
select select "px"
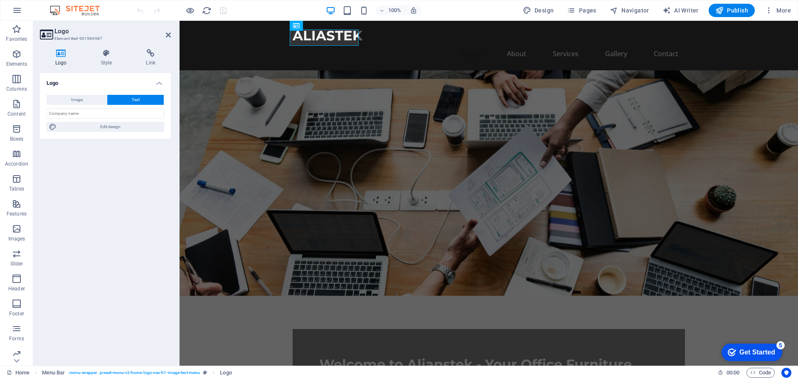
select select "rem"
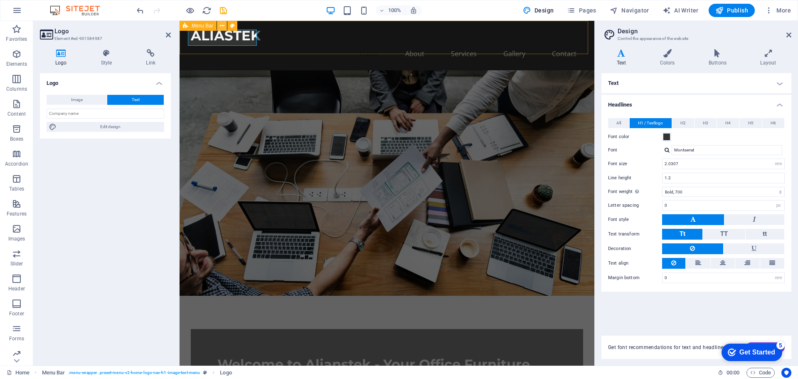
click at [225, 24] on button at bounding box center [222, 26] width 10 height 10
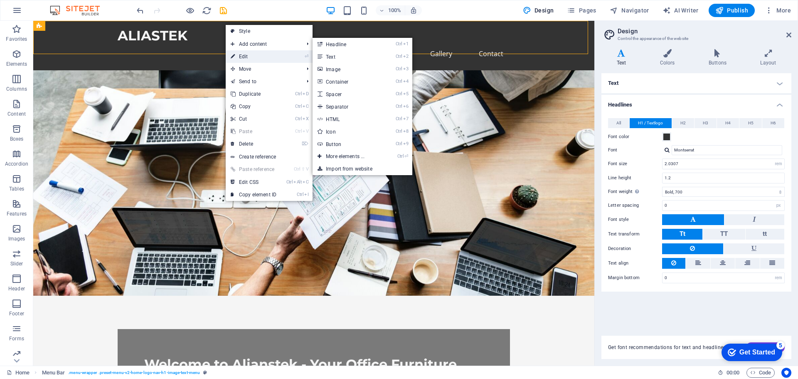
drag, startPoint x: 252, startPoint y: 53, endPoint x: 5, endPoint y: 88, distance: 249.8
click at [252, 53] on link "⏎ Edit" at bounding box center [254, 56] width 56 height 12
select select "header"
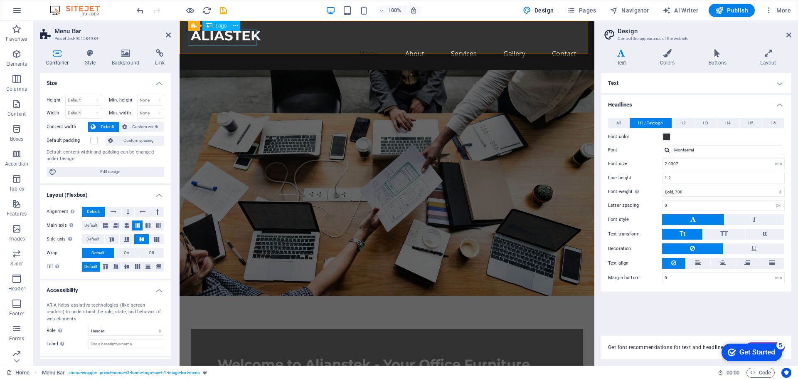
click at [225, 37] on div "ALIASTEK" at bounding box center [387, 35] width 392 height 16
click at [237, 24] on icon at bounding box center [235, 26] width 5 height 9
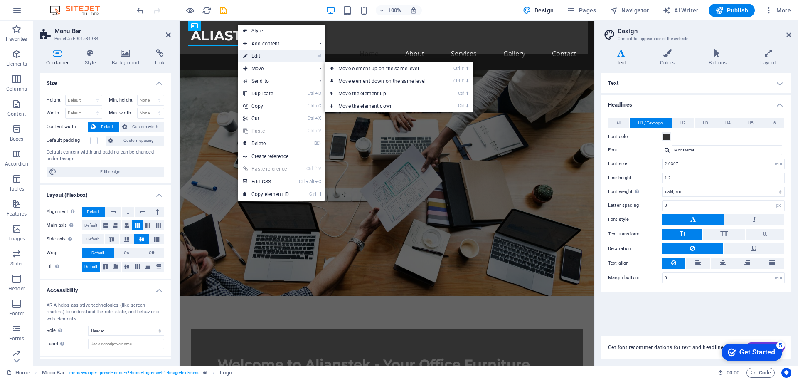
click at [275, 55] on link "⏎ Edit" at bounding box center [266, 56] width 56 height 12
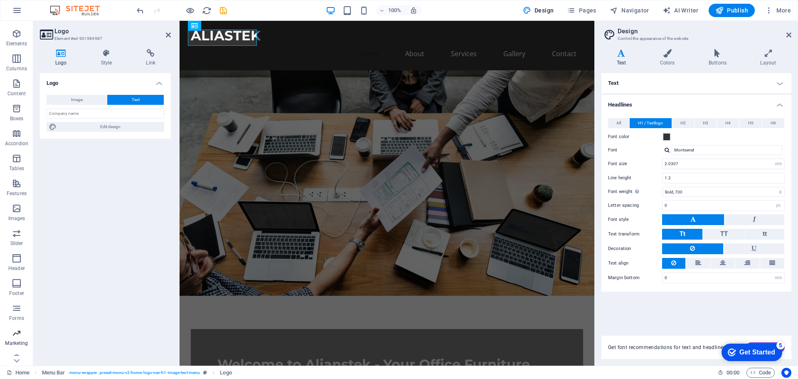
scroll to position [29, 0]
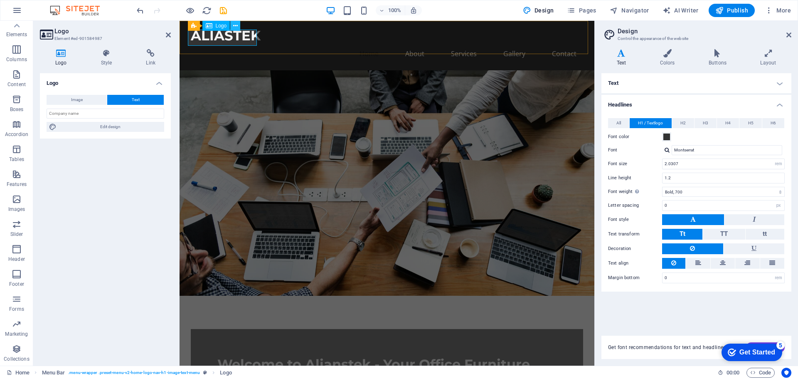
click at [236, 27] on icon at bounding box center [235, 26] width 5 height 9
click at [223, 40] on div "ALIASTEK" at bounding box center [387, 35] width 392 height 16
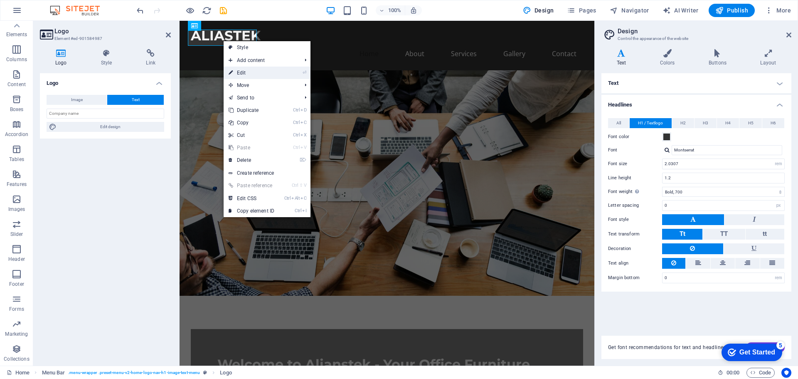
click at [284, 75] on li "⏎ Edit" at bounding box center [267, 72] width 87 height 12
click at [277, 73] on link "⏎ Edit" at bounding box center [252, 72] width 56 height 12
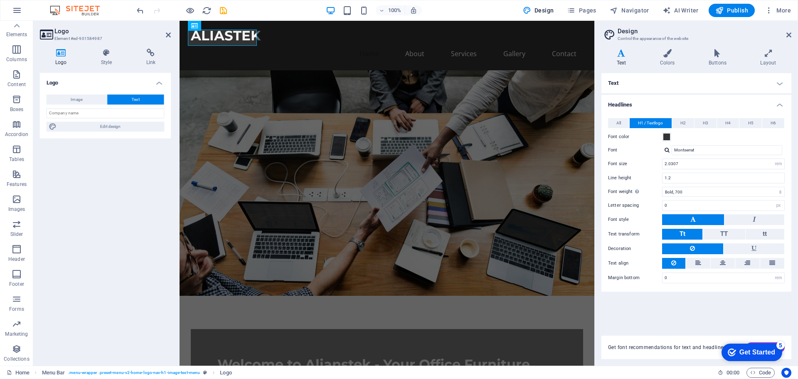
click at [277, 73] on figure at bounding box center [386, 182] width 415 height 225
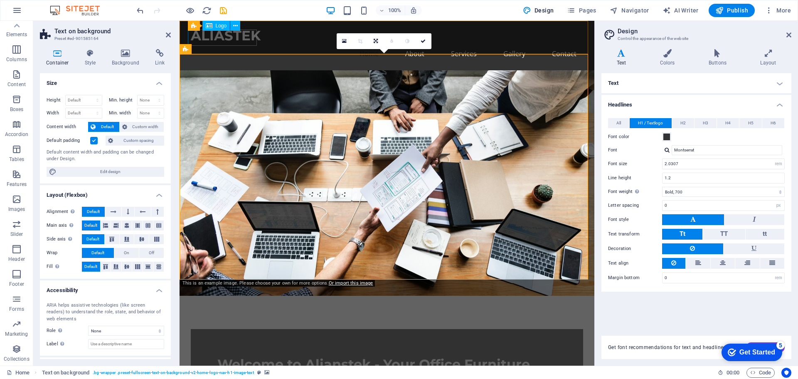
click at [211, 35] on div "ALIASTEK" at bounding box center [387, 35] width 392 height 16
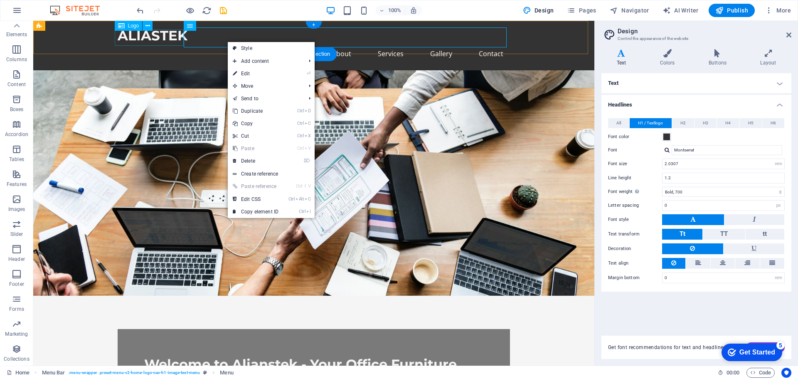
click at [154, 37] on div "ALIASTEK" at bounding box center [314, 35] width 392 height 16
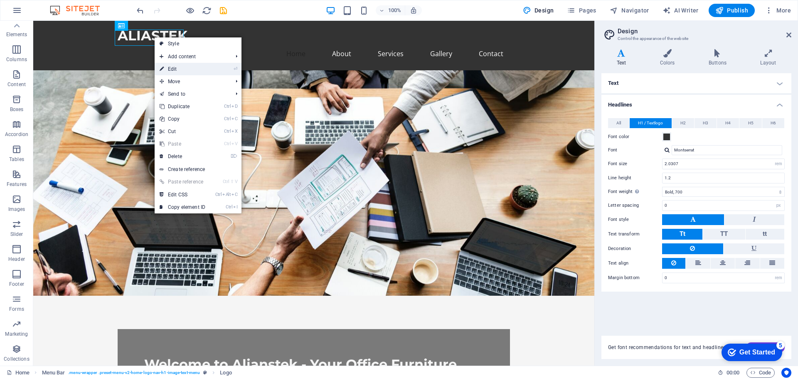
click at [185, 67] on link "⏎ Edit" at bounding box center [183, 69] width 56 height 12
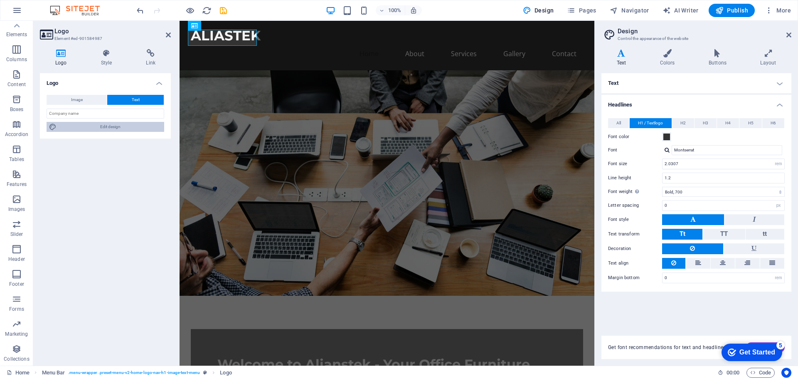
click at [109, 128] on span "Edit design" at bounding box center [110, 127] width 103 height 10
click at [787, 31] on h2 "Design" at bounding box center [704, 30] width 174 height 7
click at [785, 32] on h2 "Design" at bounding box center [704, 30] width 174 height 7
click at [793, 34] on aside "Design Control the appearance of the website Variants Text Colors Buttons Layou…" at bounding box center [696, 193] width 204 height 344
drag, startPoint x: 610, startPoint y: 11, endPoint x: 789, endPoint y: 32, distance: 180.7
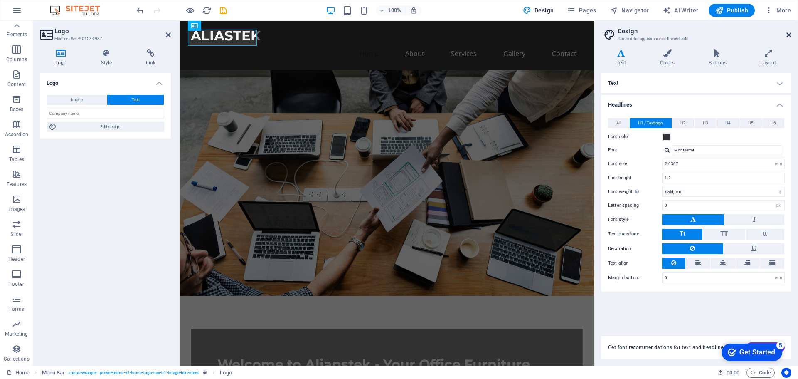
click at [789, 32] on icon at bounding box center [788, 35] width 5 height 7
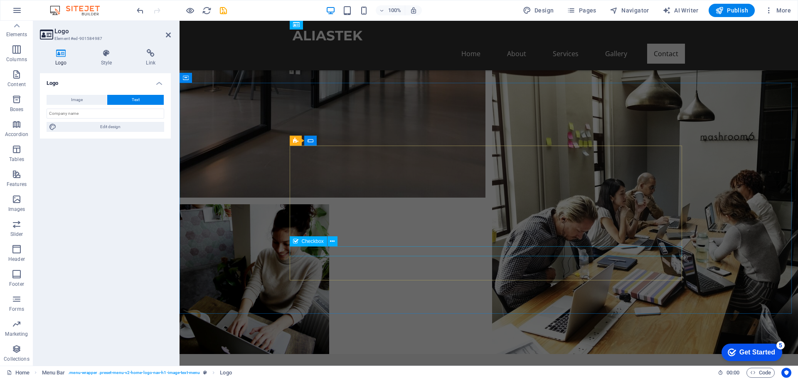
scroll to position [1779, 0]
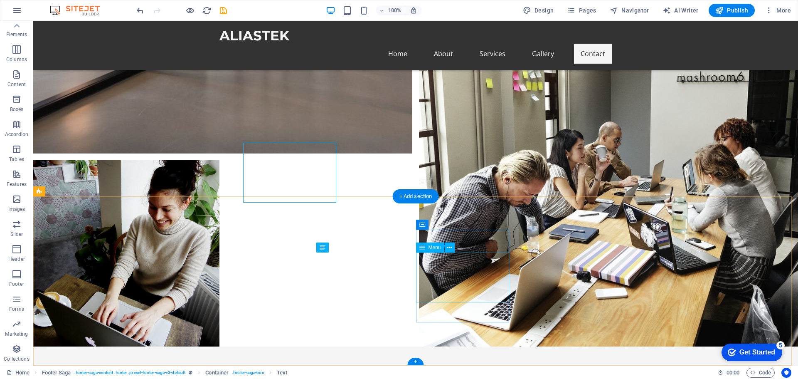
scroll to position [1889, 0]
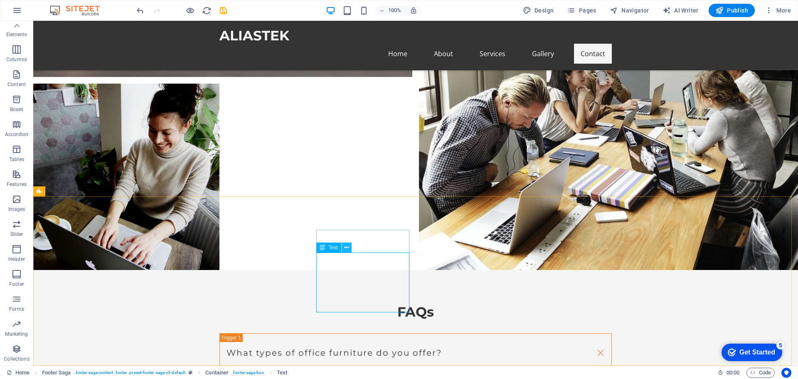
click at [347, 246] on icon at bounding box center [346, 247] width 5 height 9
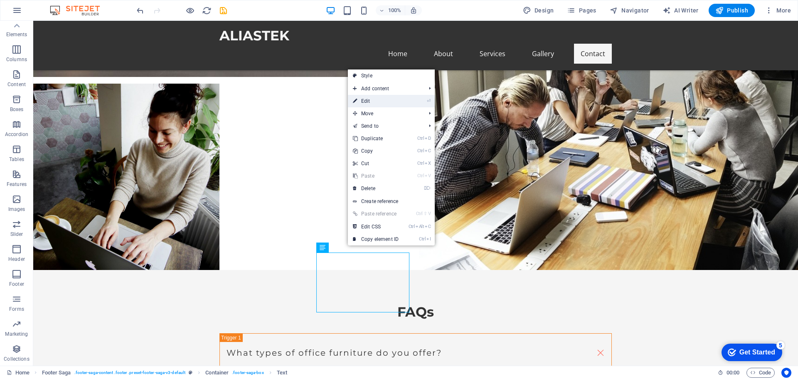
click at [391, 100] on link "⏎ Edit" at bounding box center [376, 101] width 56 height 12
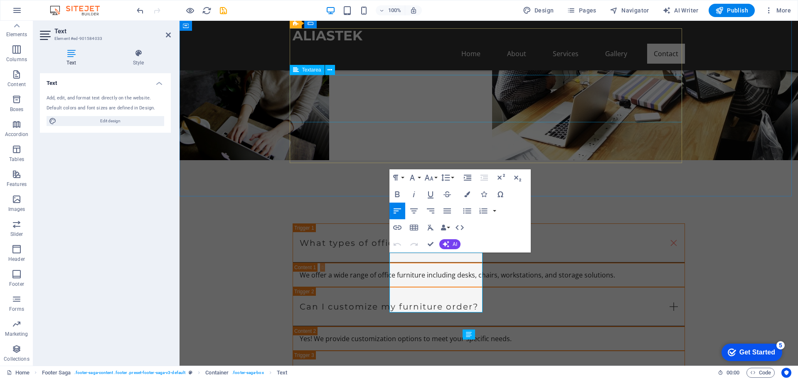
scroll to position [1779, 0]
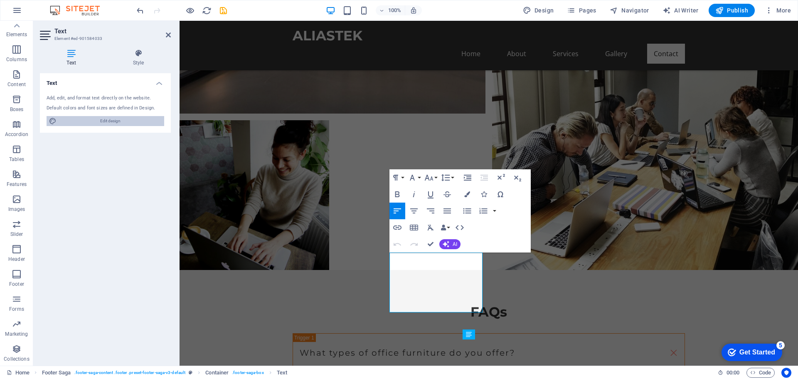
click at [112, 123] on span "Edit design" at bounding box center [110, 121] width 103 height 10
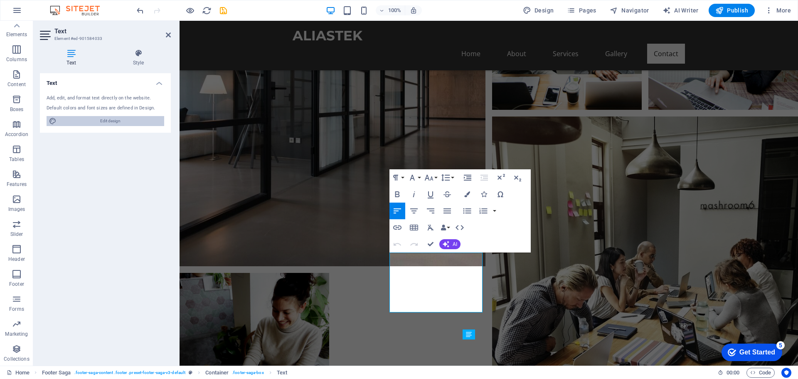
select select "rem"
select select "700"
select select "px"
select select "rem"
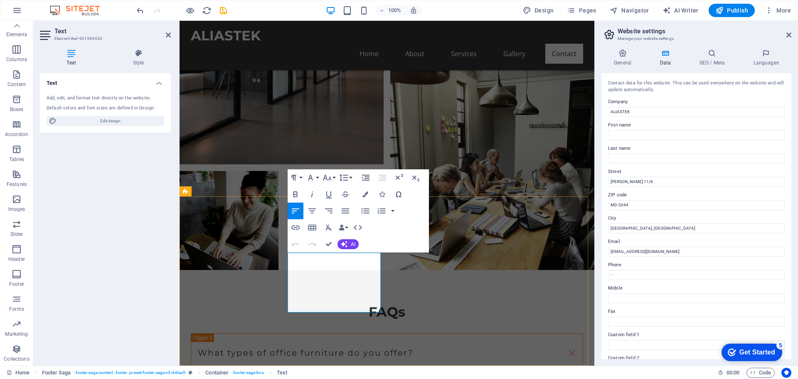
click at [621, 110] on input "ALIASTEK" at bounding box center [696, 112] width 177 height 10
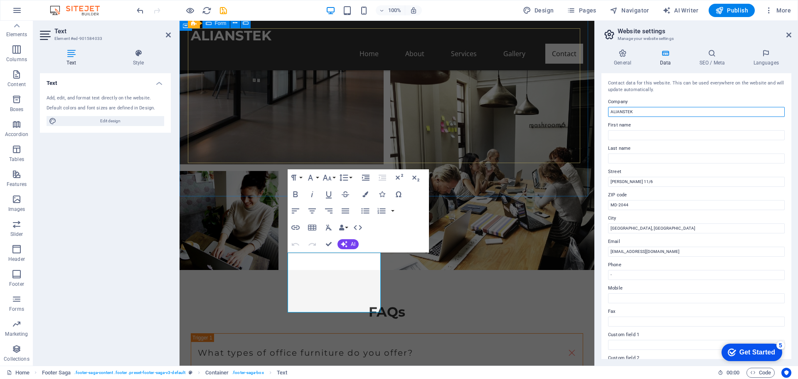
type input "ALIANSTEK"
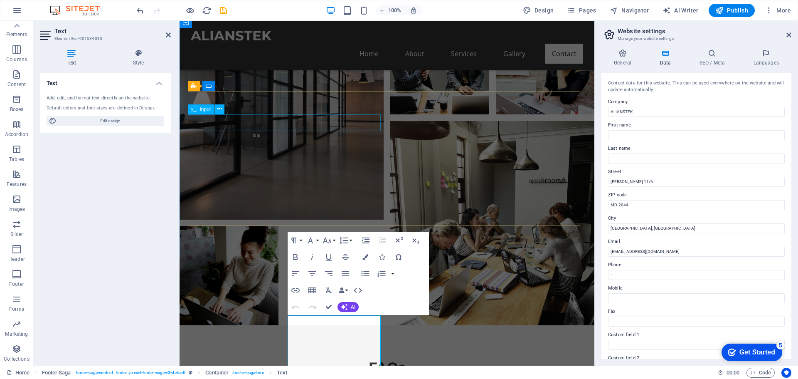
scroll to position [1557, 0]
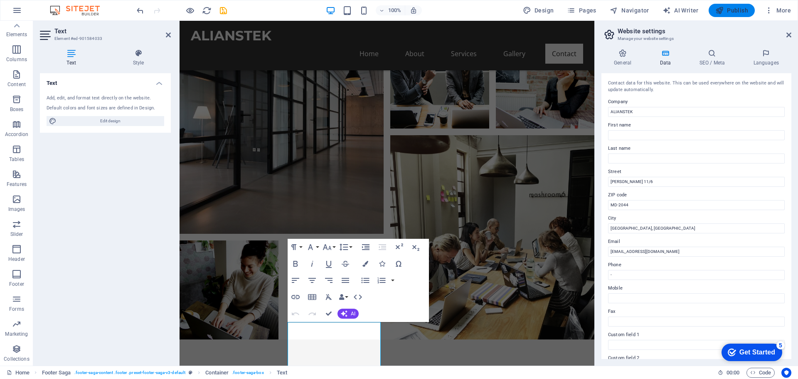
click at [723, 9] on icon "button" at bounding box center [719, 10] width 8 height 8
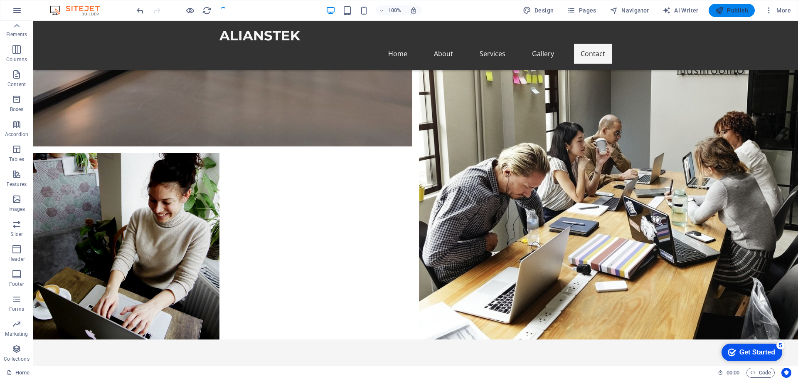
click at [737, 9] on span "Publish" at bounding box center [731, 10] width 33 height 8
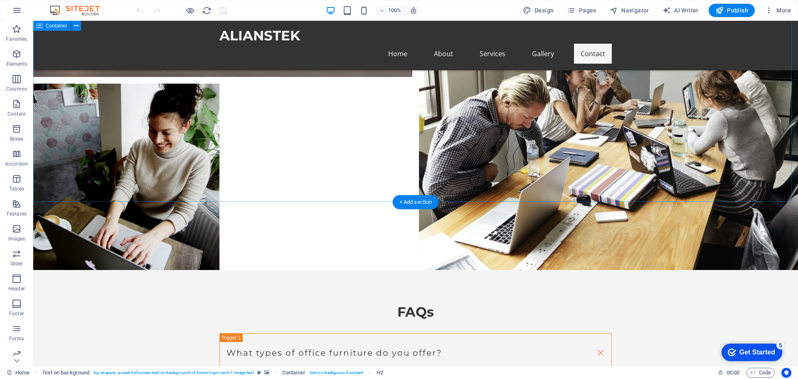
scroll to position [1819, 0]
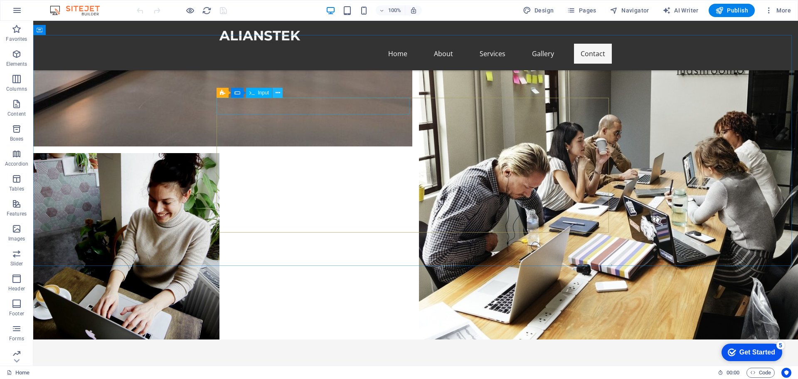
click at [277, 91] on icon at bounding box center [277, 92] width 5 height 9
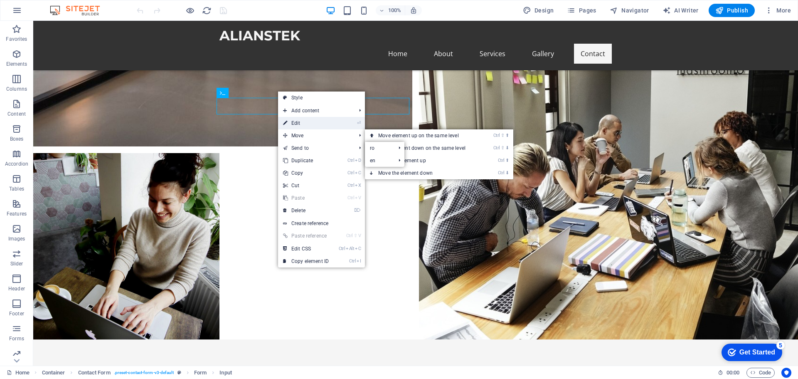
click at [316, 121] on link "⏎ Edit" at bounding box center [306, 123] width 56 height 12
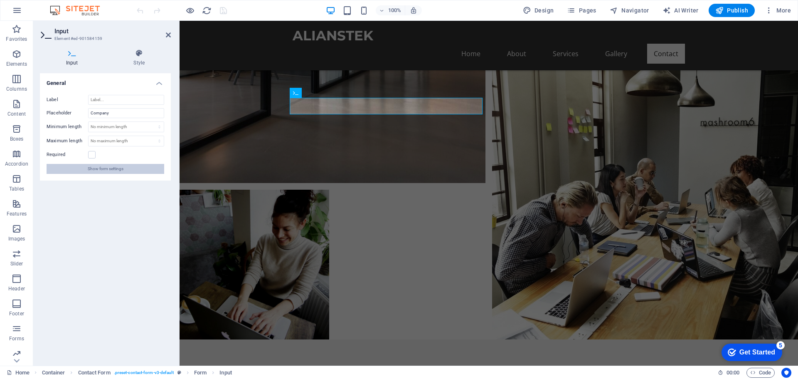
click at [96, 173] on span "Show form settings" at bounding box center [106, 169] width 36 height 10
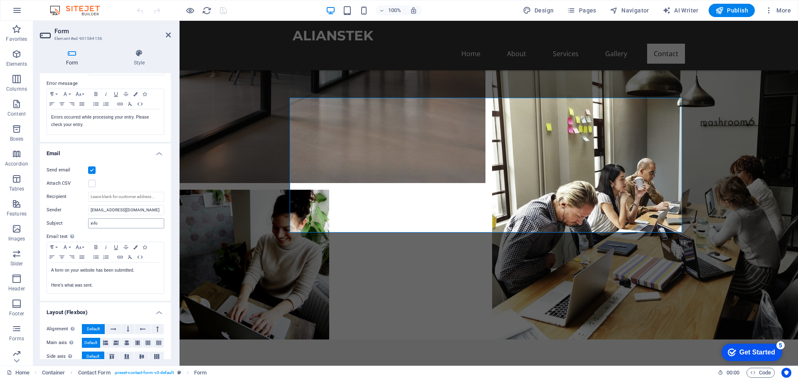
scroll to position [179, 0]
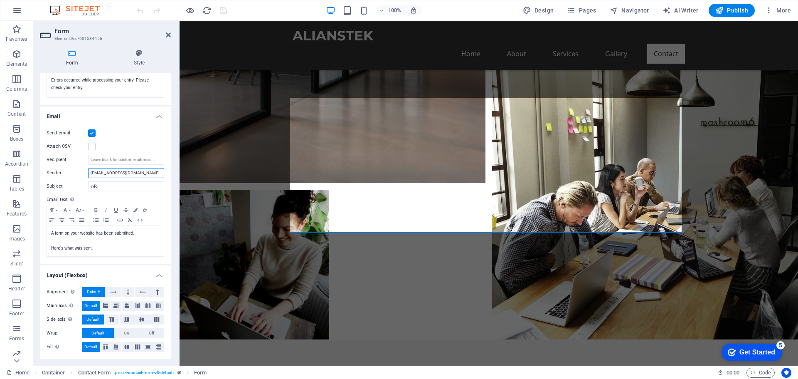
click at [127, 173] on input "[EMAIL_ADDRESS][DOMAIN_NAME]" at bounding box center [126, 173] width 76 height 10
drag, startPoint x: 145, startPoint y: 174, endPoint x: 75, endPoint y: 169, distance: 70.8
click at [84, 169] on div "Sender [EMAIL_ADDRESS][DOMAIN_NAME]" at bounding box center [106, 173] width 118 height 10
drag, startPoint x: 142, startPoint y: 158, endPoint x: 127, endPoint y: 160, distance: 15.2
click at [127, 160] on input "Recipient" at bounding box center [126, 160] width 76 height 10
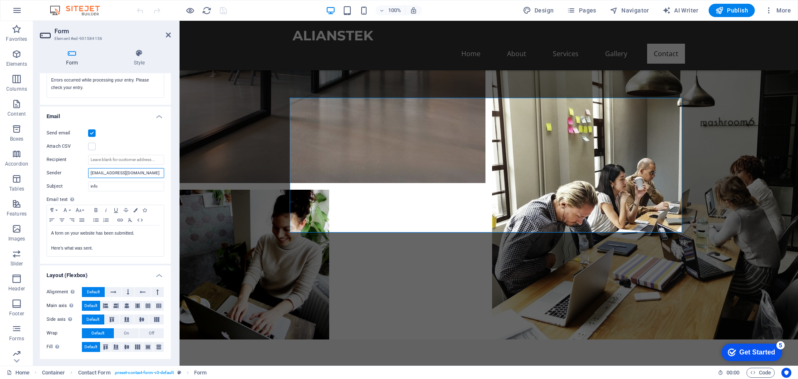
drag, startPoint x: 69, startPoint y: 175, endPoint x: 43, endPoint y: 177, distance: 26.7
click at [45, 177] on div "Send email Attach CSV Recipient Sender [EMAIL_ADDRESS][DOMAIN_NAME] Subject inf…" at bounding box center [105, 192] width 131 height 142
drag, startPoint x: 100, startPoint y: 185, endPoint x: 58, endPoint y: 187, distance: 42.4
click at [64, 187] on div "Subject info" at bounding box center [106, 186] width 118 height 10
click at [129, 198] on label "Email text Define text to be sent if form inputs should be sent by email." at bounding box center [106, 199] width 118 height 10
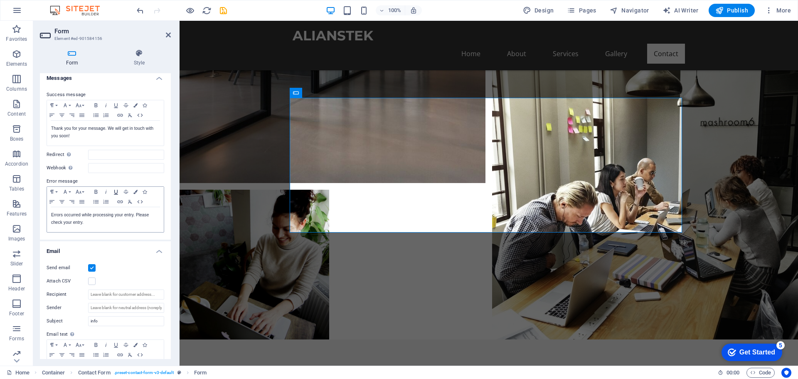
scroll to position [41, 0]
click at [775, 7] on span "More" at bounding box center [777, 10] width 26 height 8
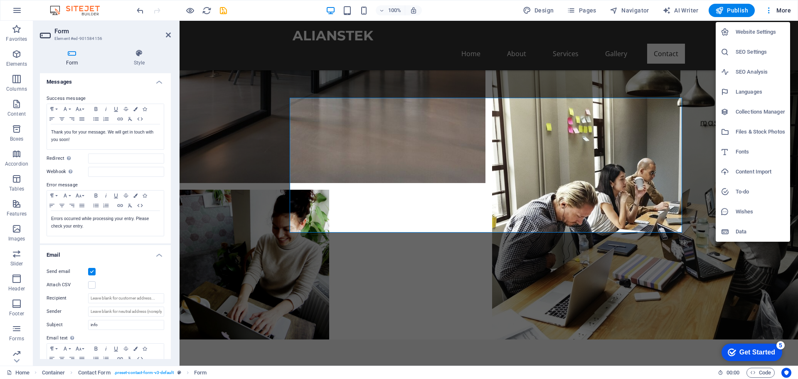
click at [747, 231] on h6 "Data" at bounding box center [759, 231] width 49 height 10
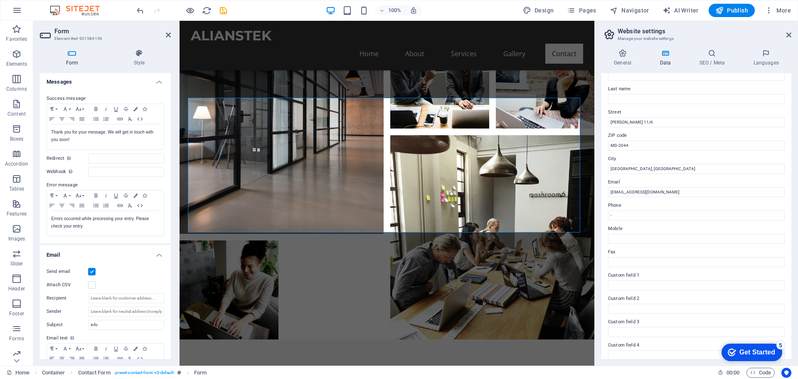
scroll to position [44, 0]
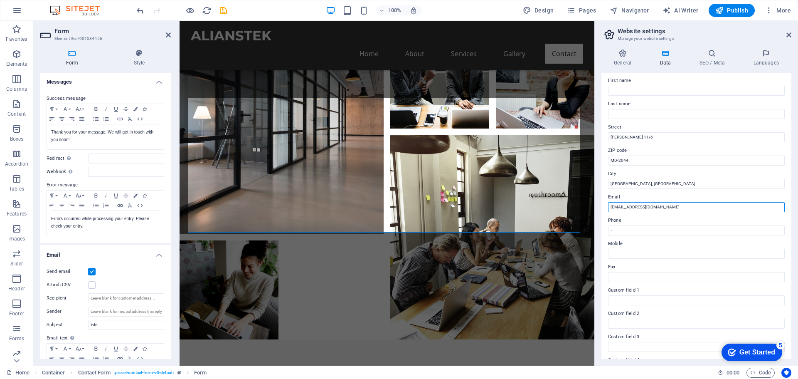
click at [658, 209] on input "[EMAIL_ADDRESS][DOMAIN_NAME]" at bounding box center [696, 207] width 177 height 10
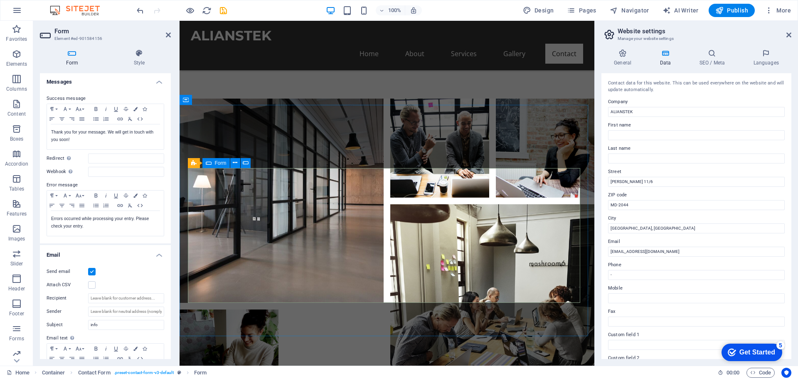
scroll to position [1419, 0]
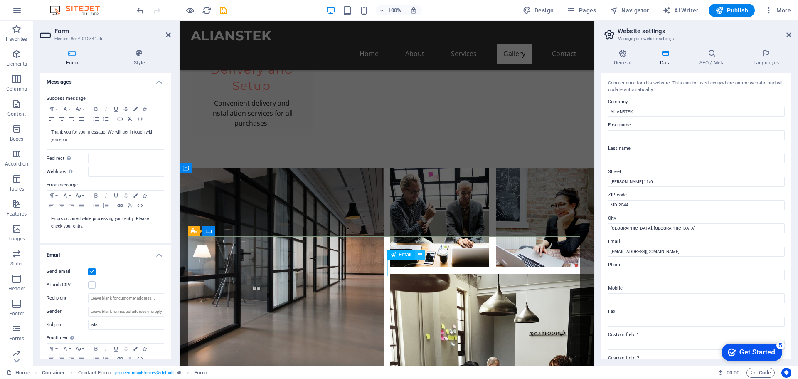
click at [418, 255] on icon at bounding box center [420, 254] width 5 height 9
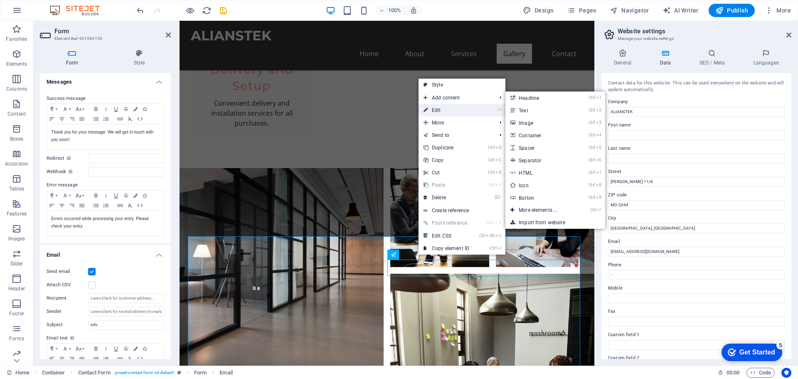
click at [460, 113] on link "⏎ Edit" at bounding box center [446, 110] width 56 height 12
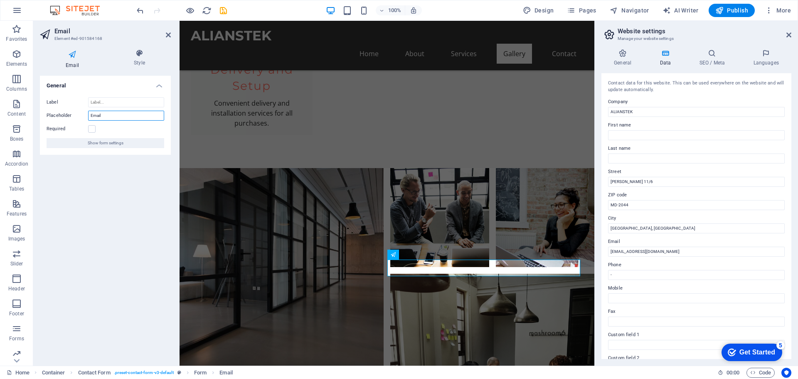
click at [113, 119] on input "Email" at bounding box center [126, 116] width 76 height 10
click at [96, 146] on span "Show form settings" at bounding box center [106, 143] width 36 height 10
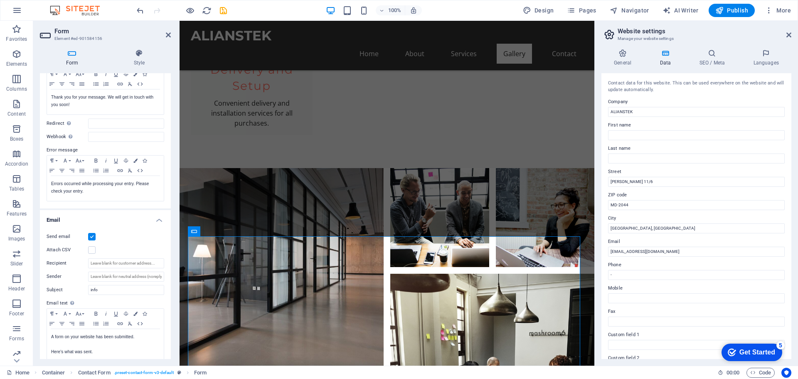
scroll to position [138, 0]
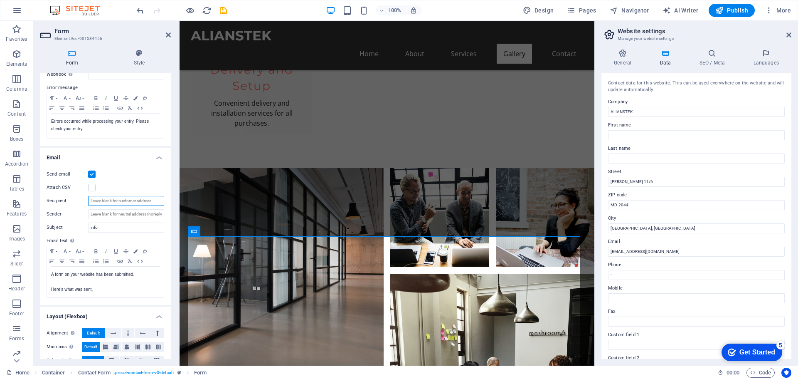
click at [125, 198] on input "Recipient" at bounding box center [126, 201] width 76 height 10
type input "E"
type input "v"
type input "V"
type input "v"
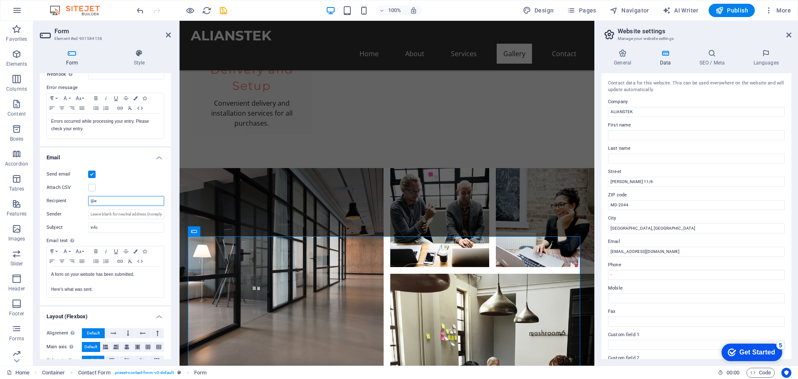
type input "@"
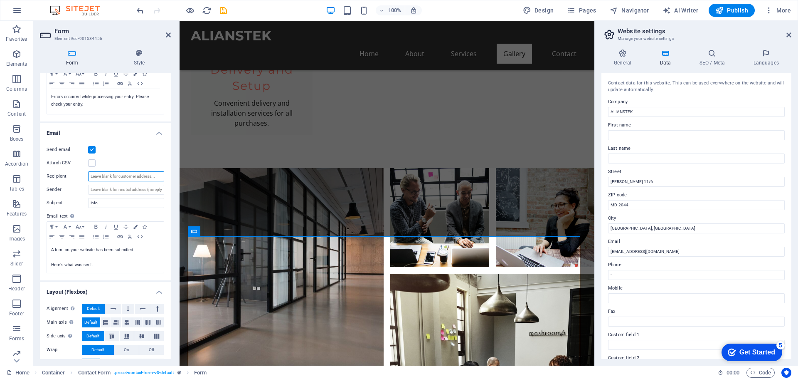
scroll to position [163, 0]
click at [710, 58] on h4 "SEO / Meta" at bounding box center [713, 57] width 54 height 17
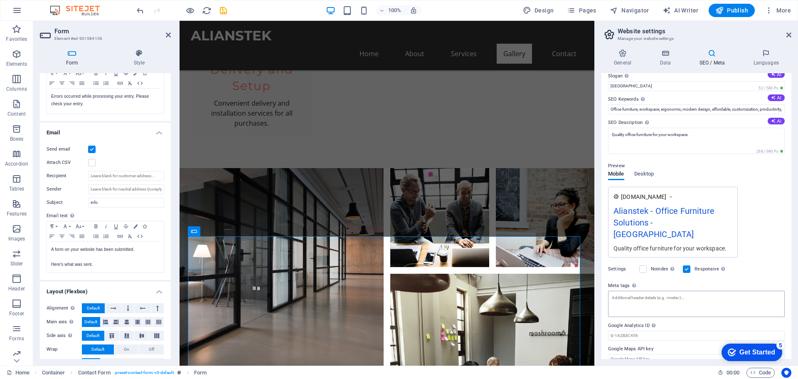
scroll to position [0, 0]
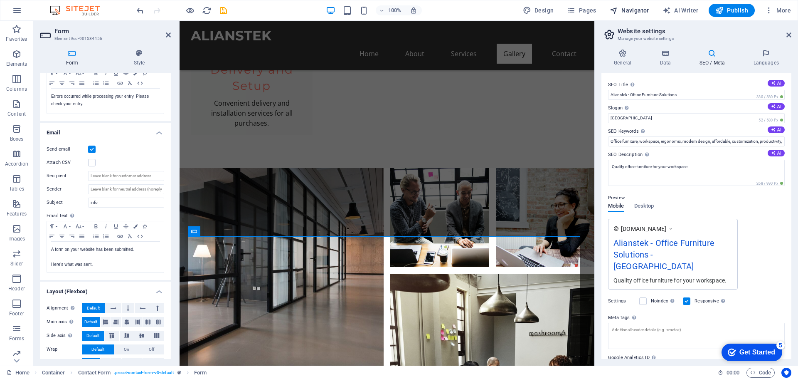
click at [628, 6] on span "Navigator" at bounding box center [629, 10] width 39 height 8
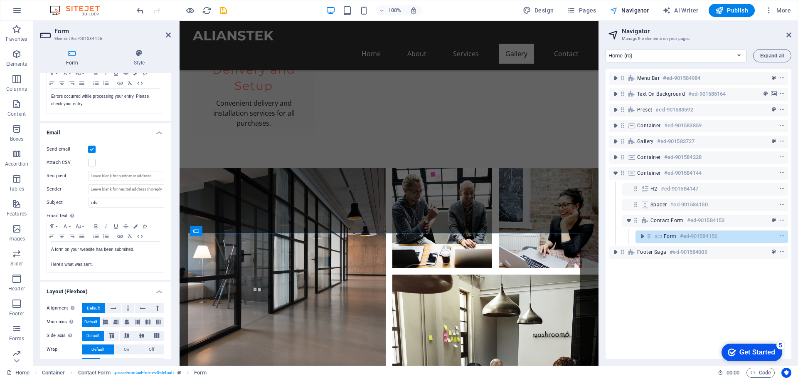
scroll to position [1422, 0]
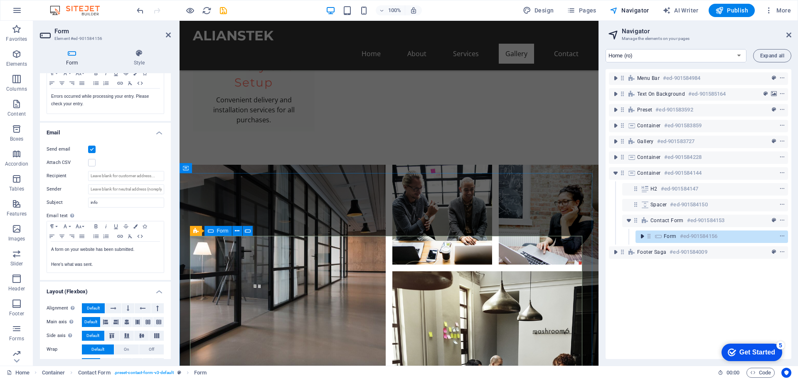
click at [641, 237] on icon "toggle-expand" at bounding box center [642, 236] width 8 height 8
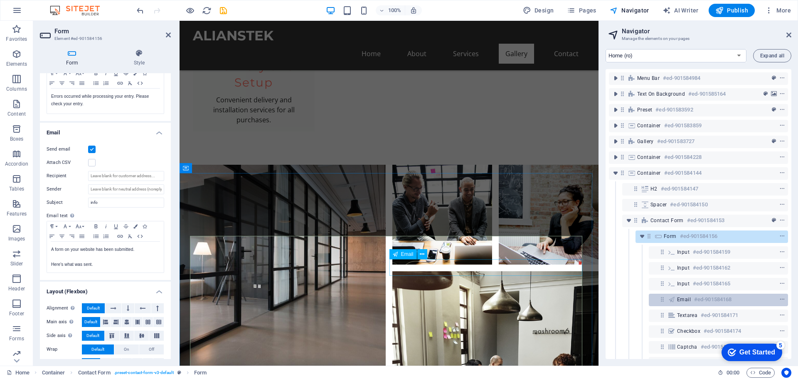
scroll to position [36, 0]
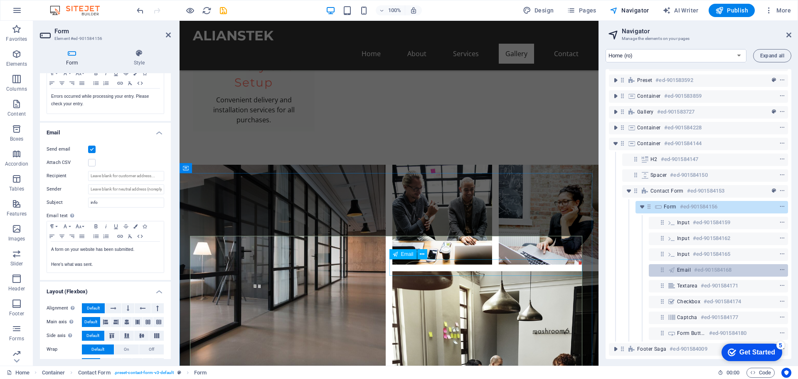
click at [669, 266] on icon at bounding box center [671, 269] width 9 height 7
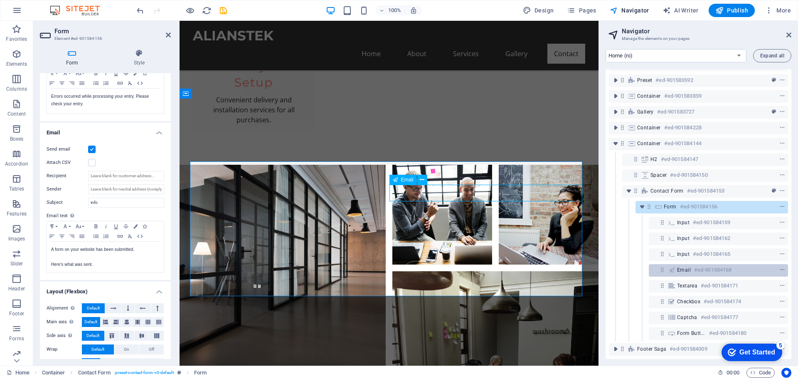
scroll to position [1497, 0]
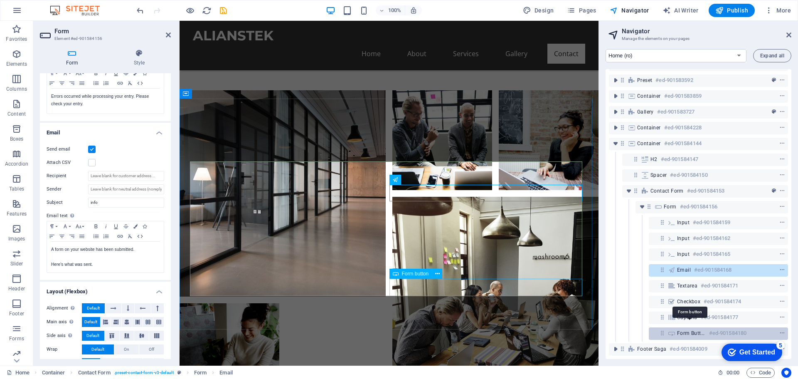
click at [688, 329] on span "Form button" at bounding box center [691, 332] width 29 height 7
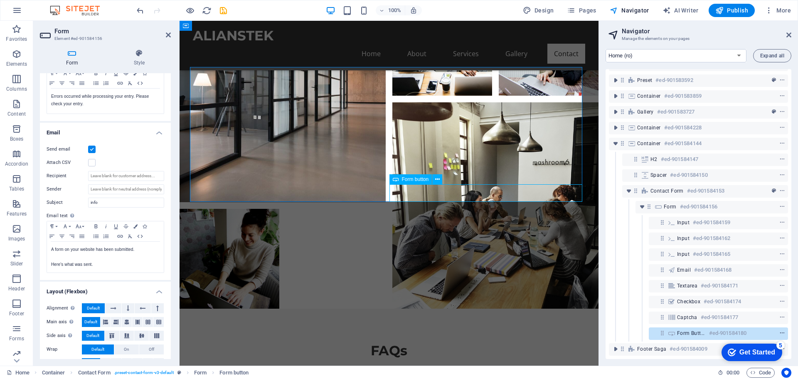
click at [782, 330] on icon "context-menu" at bounding box center [782, 333] width 6 height 6
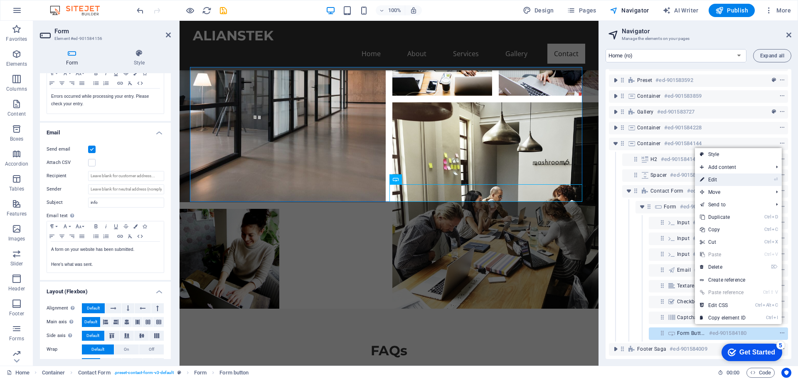
click at [729, 179] on link "⏎ Edit" at bounding box center [723, 179] width 56 height 12
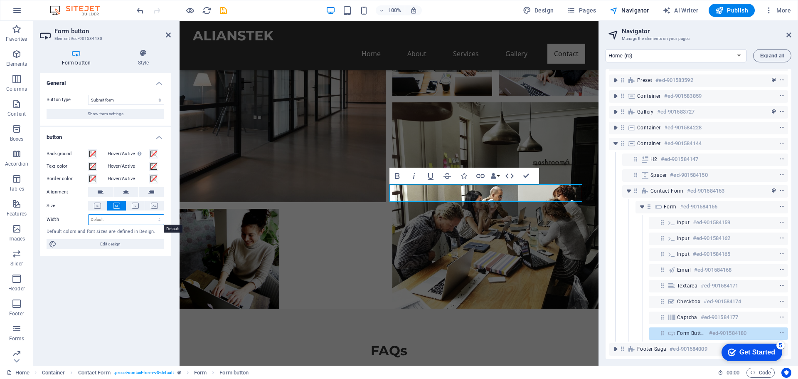
click at [118, 221] on select "Default px rem % em vh vw" at bounding box center [125, 219] width 75 height 10
click at [117, 245] on span "Edit design" at bounding box center [110, 244] width 103 height 10
select select "px"
select select "200"
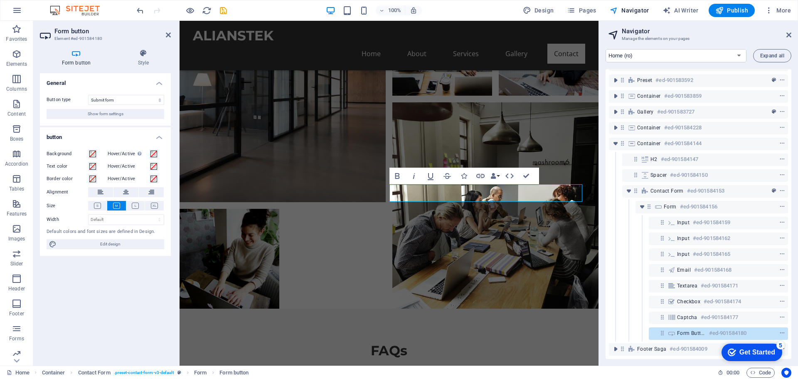
select select "px"
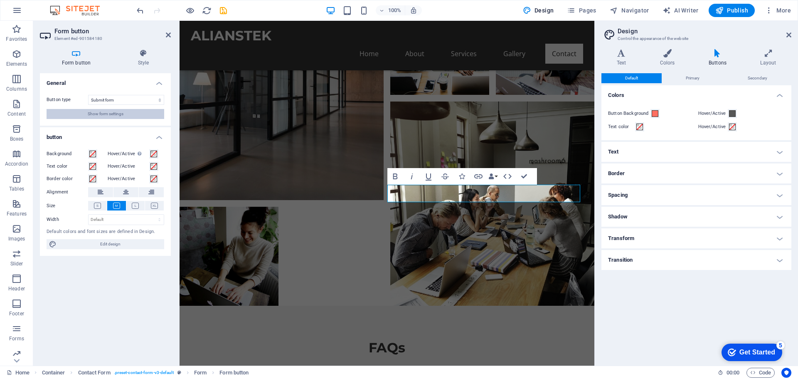
scroll to position [1588, 0]
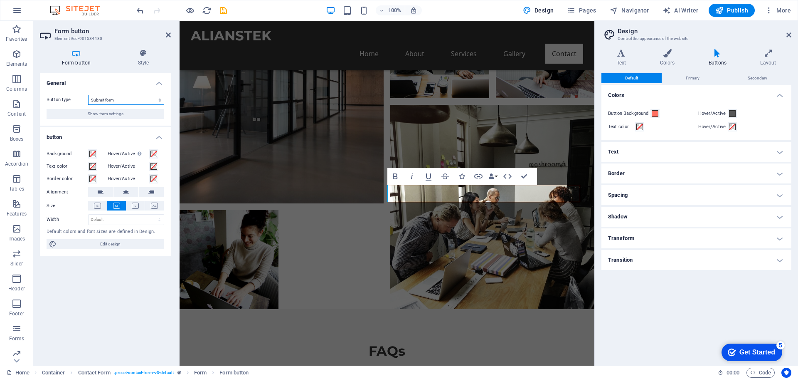
click at [115, 98] on select "Submit form Reset form No action" at bounding box center [126, 100] width 76 height 10
drag, startPoint x: 115, startPoint y: 98, endPoint x: 109, endPoint y: 115, distance: 18.0
click at [109, 115] on div "Button type Submit form Reset form No action Show form settings" at bounding box center [105, 106] width 131 height 37
click at [109, 115] on span "Show form settings" at bounding box center [106, 114] width 36 height 10
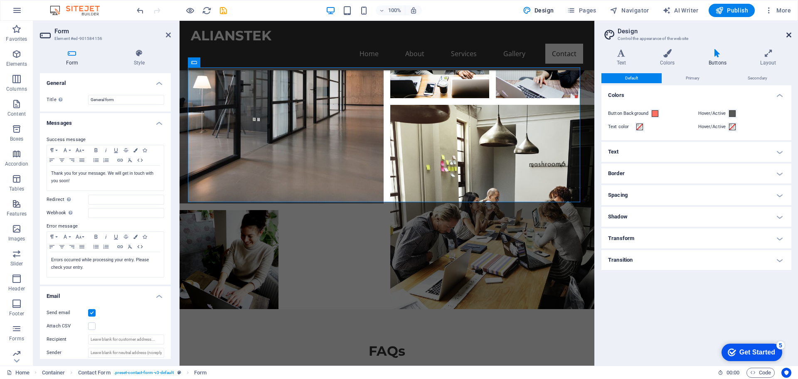
click at [790, 32] on icon at bounding box center [788, 35] width 5 height 7
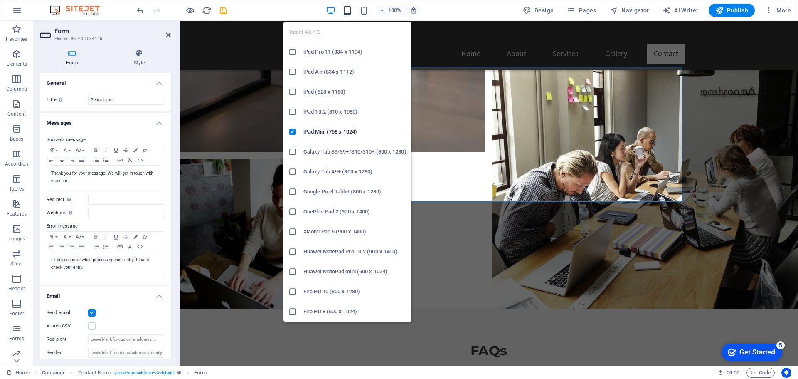
click at [351, 10] on icon "button" at bounding box center [347, 11] width 10 height 10
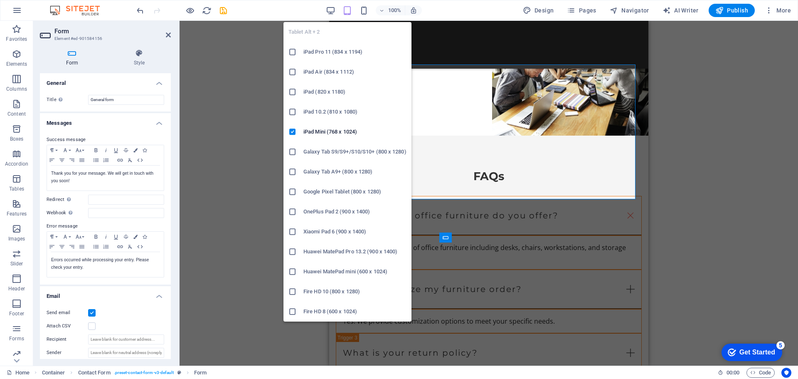
scroll to position [1565, 0]
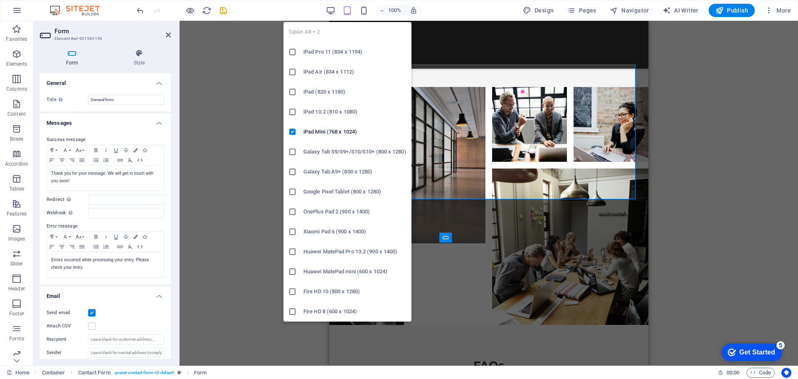
click at [295, 153] on icon at bounding box center [292, 151] width 8 height 8
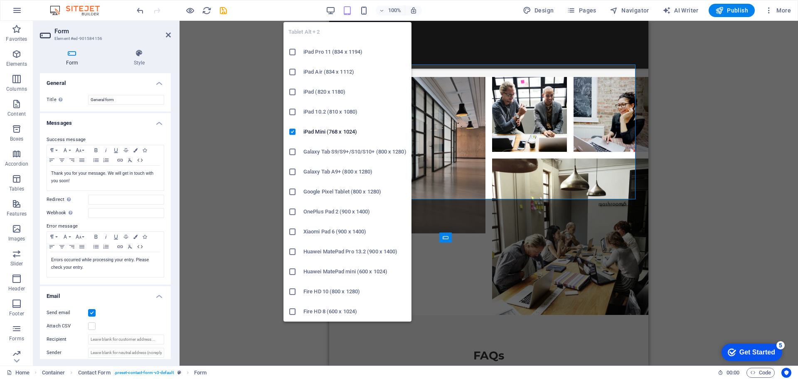
scroll to position [1541, 0]
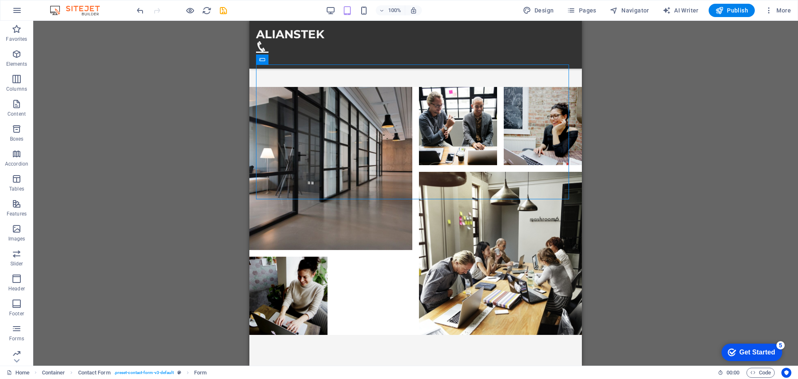
click at [230, 140] on div "Drag here to replace the existing content. Press “Ctrl” if you want to create a…" at bounding box center [415, 193] width 764 height 344
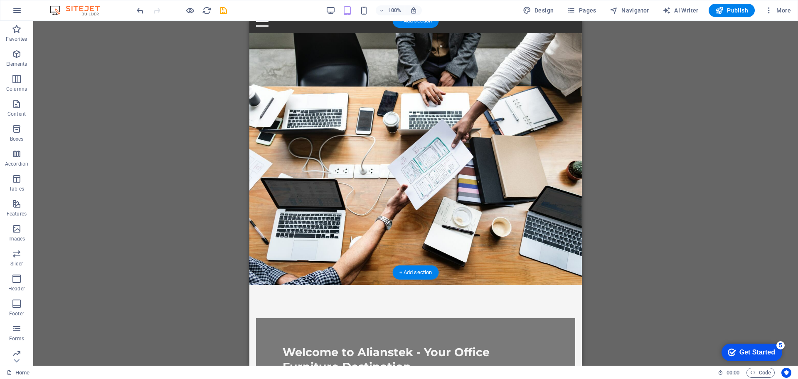
scroll to position [0, 0]
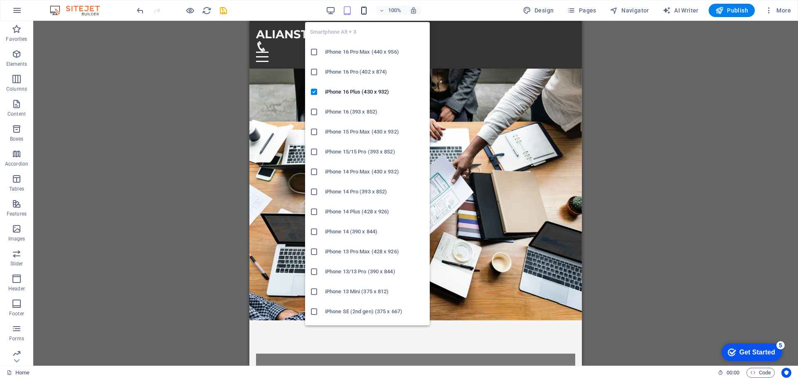
click at [366, 9] on icon "button" at bounding box center [364, 11] width 10 height 10
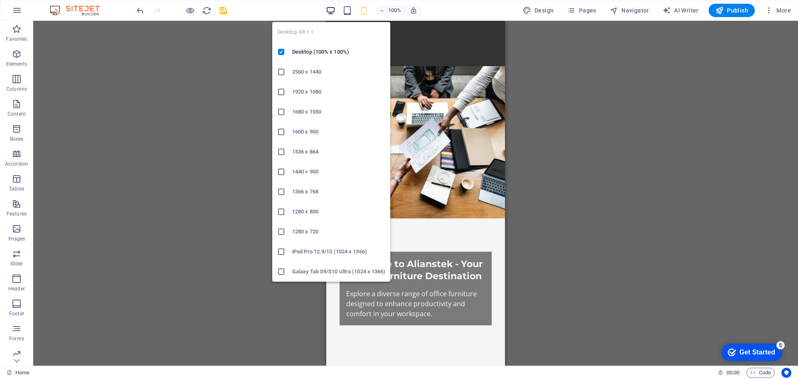
click at [332, 14] on icon "button" at bounding box center [331, 11] width 10 height 10
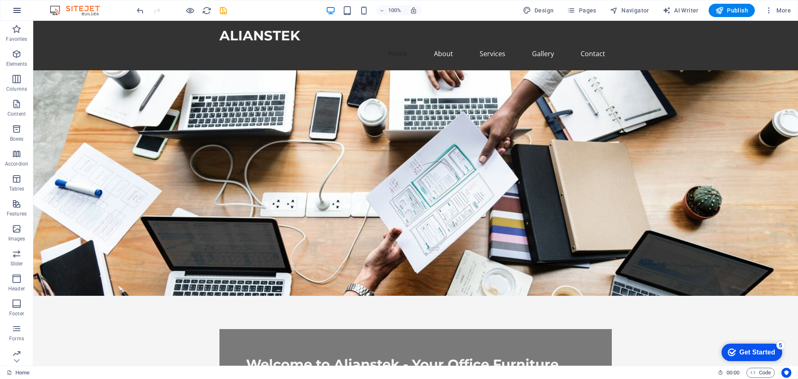
click at [15, 13] on icon "button" at bounding box center [17, 10] width 10 height 10
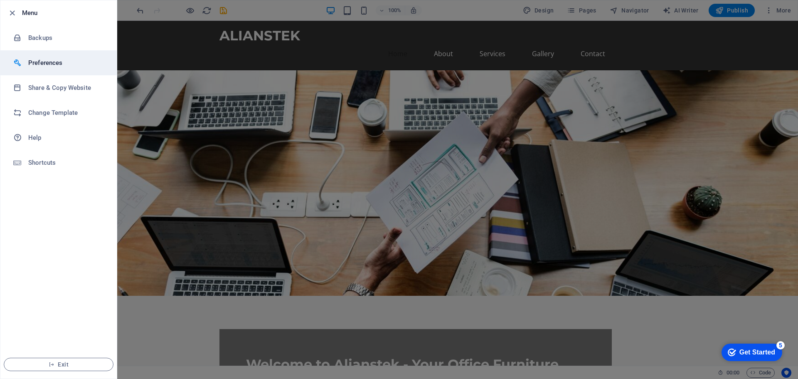
click at [52, 67] on h6 "Preferences" at bounding box center [66, 63] width 77 height 10
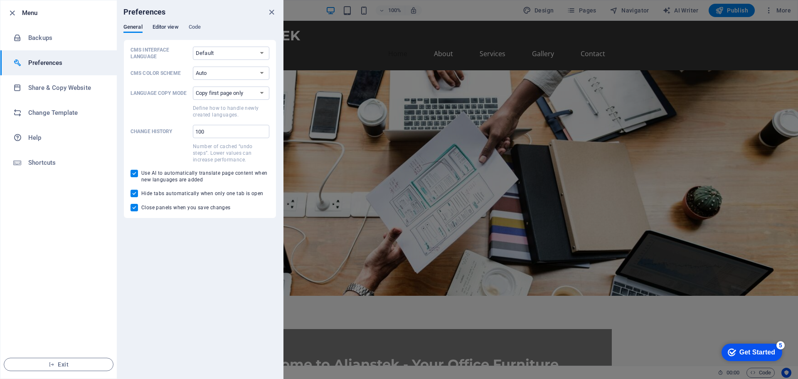
click at [167, 32] on button "Editor view" at bounding box center [165, 28] width 26 height 9
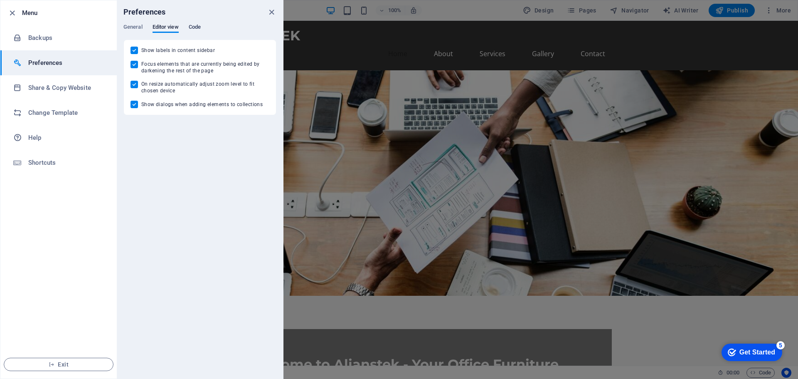
click at [196, 29] on span "Code" at bounding box center [195, 28] width 12 height 12
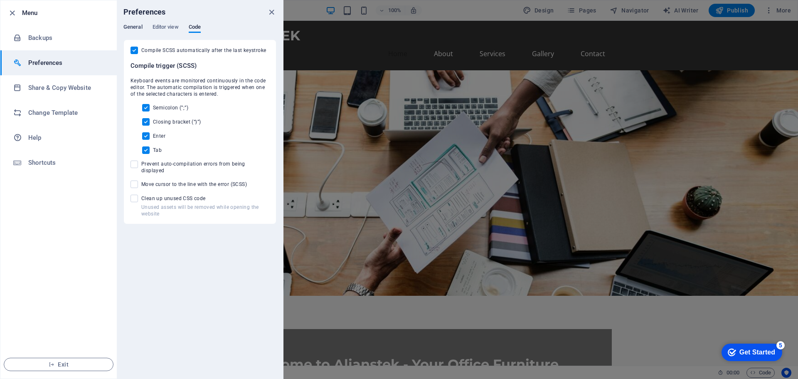
click at [132, 29] on span "General" at bounding box center [132, 28] width 19 height 12
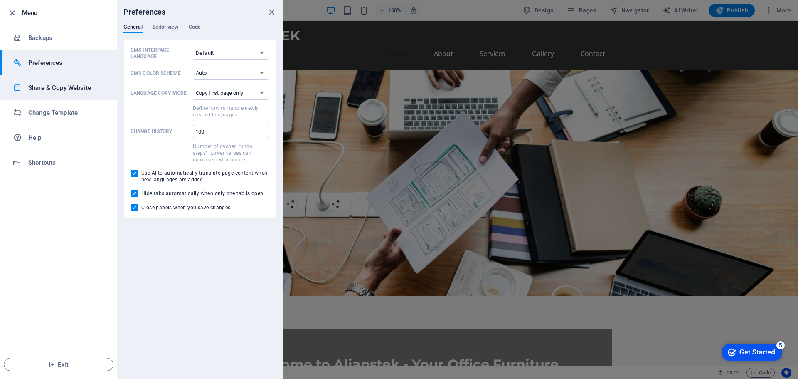
click at [54, 95] on li "Share & Copy Website" at bounding box center [58, 87] width 116 height 25
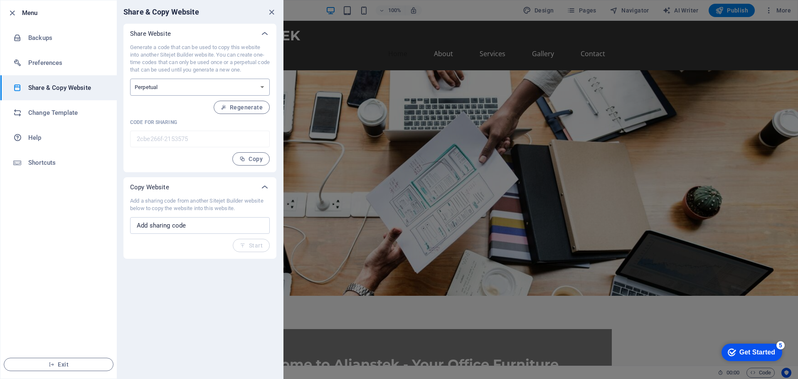
click at [199, 85] on select "One-time Perpetual" at bounding box center [200, 87] width 140 height 17
click at [64, 105] on li "Change Template" at bounding box center [58, 112] width 116 height 25
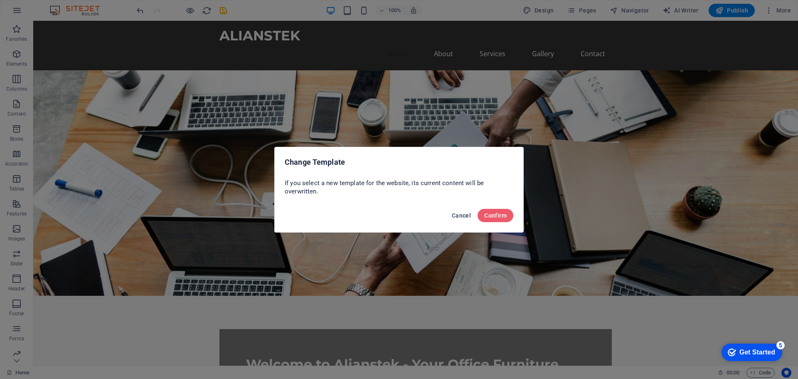
click at [465, 214] on span "Cancel" at bounding box center [461, 215] width 19 height 7
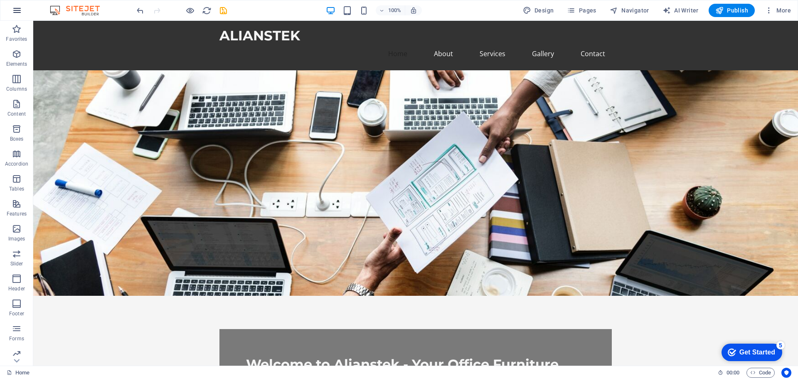
click at [14, 15] on button "button" at bounding box center [17, 10] width 20 height 20
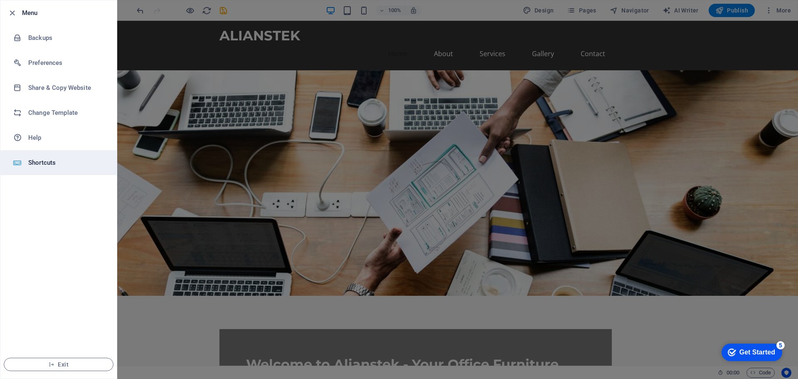
click at [48, 164] on h6 "Shortcuts" at bounding box center [66, 162] width 77 height 10
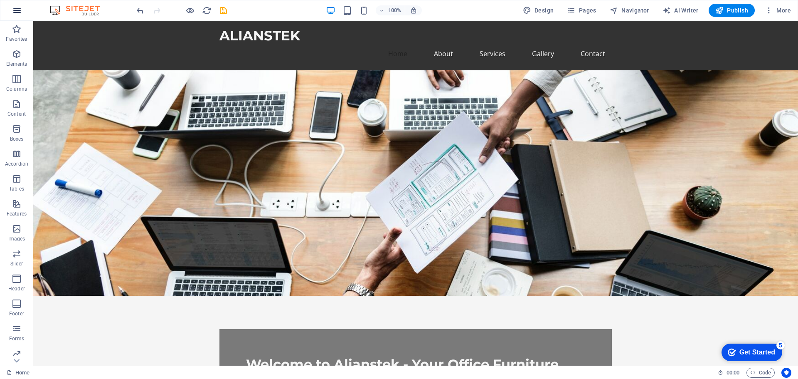
click at [15, 10] on icon "button" at bounding box center [17, 10] width 10 height 10
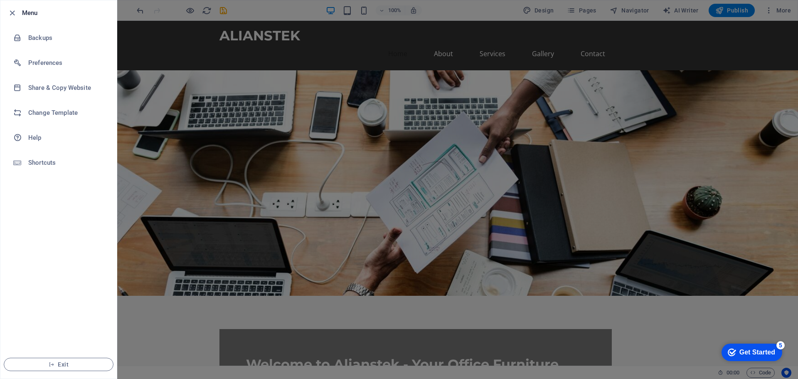
click at [468, 113] on div at bounding box center [399, 189] width 798 height 379
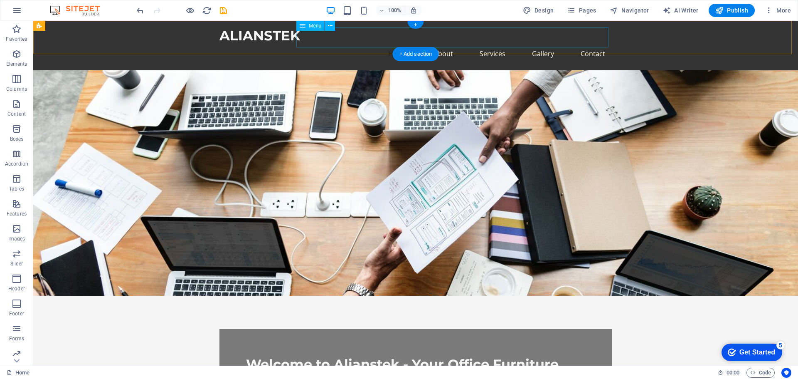
click at [590, 44] on nav "Home About Services Gallery Contact" at bounding box center [415, 54] width 392 height 20
click at [592, 44] on nav "Home About Services Gallery Contact" at bounding box center [415, 54] width 392 height 20
click at [333, 25] on button at bounding box center [330, 26] width 10 height 10
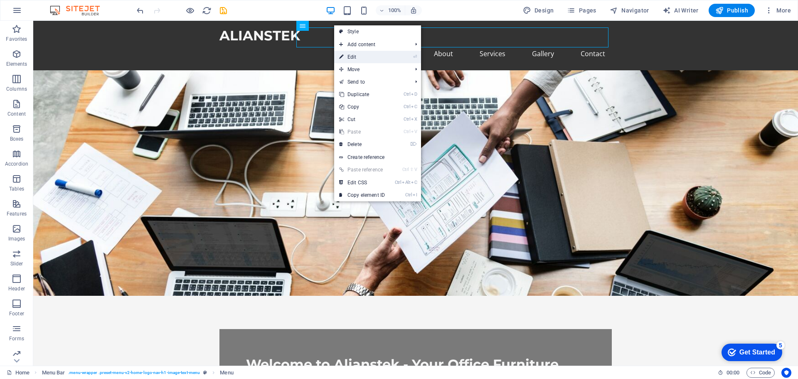
click at [404, 57] on li "⏎ Edit" at bounding box center [377, 57] width 87 height 12
click at [352, 59] on link "⏎ Edit" at bounding box center [362, 57] width 56 height 12
select select
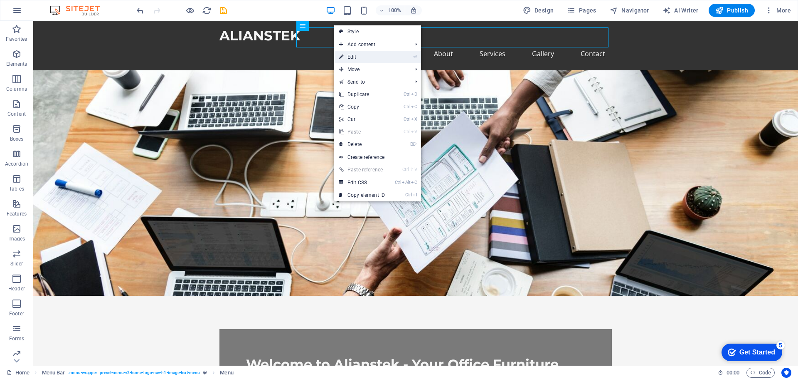
select select
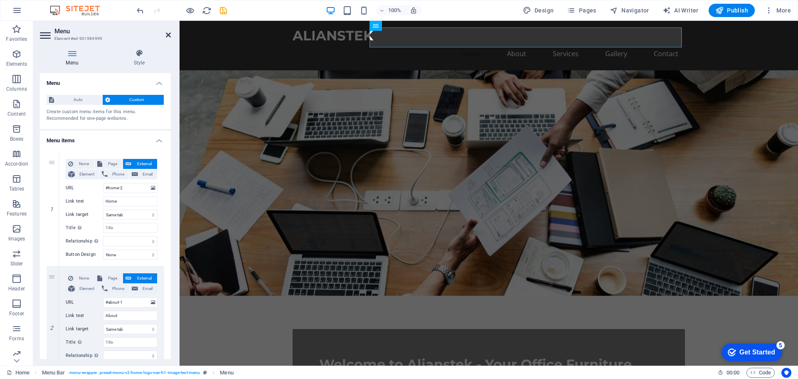
click at [166, 35] on icon at bounding box center [168, 35] width 5 height 7
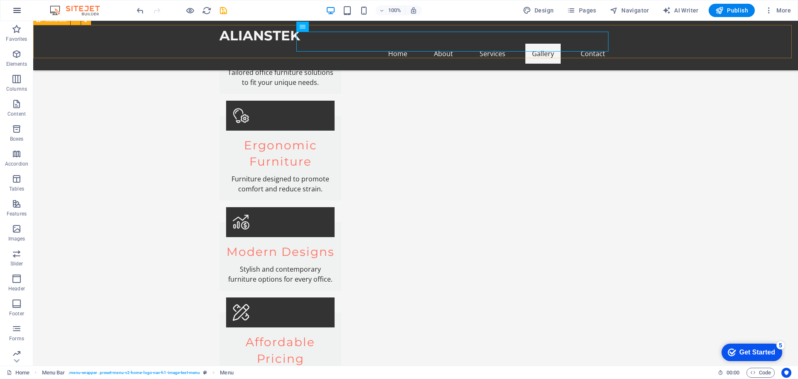
scroll to position [623, 0]
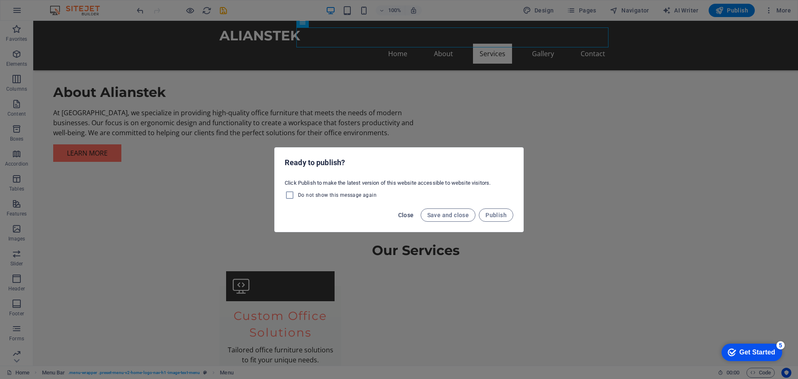
click at [406, 214] on span "Close" at bounding box center [406, 214] width 16 height 7
